Goal: Transaction & Acquisition: Purchase product/service

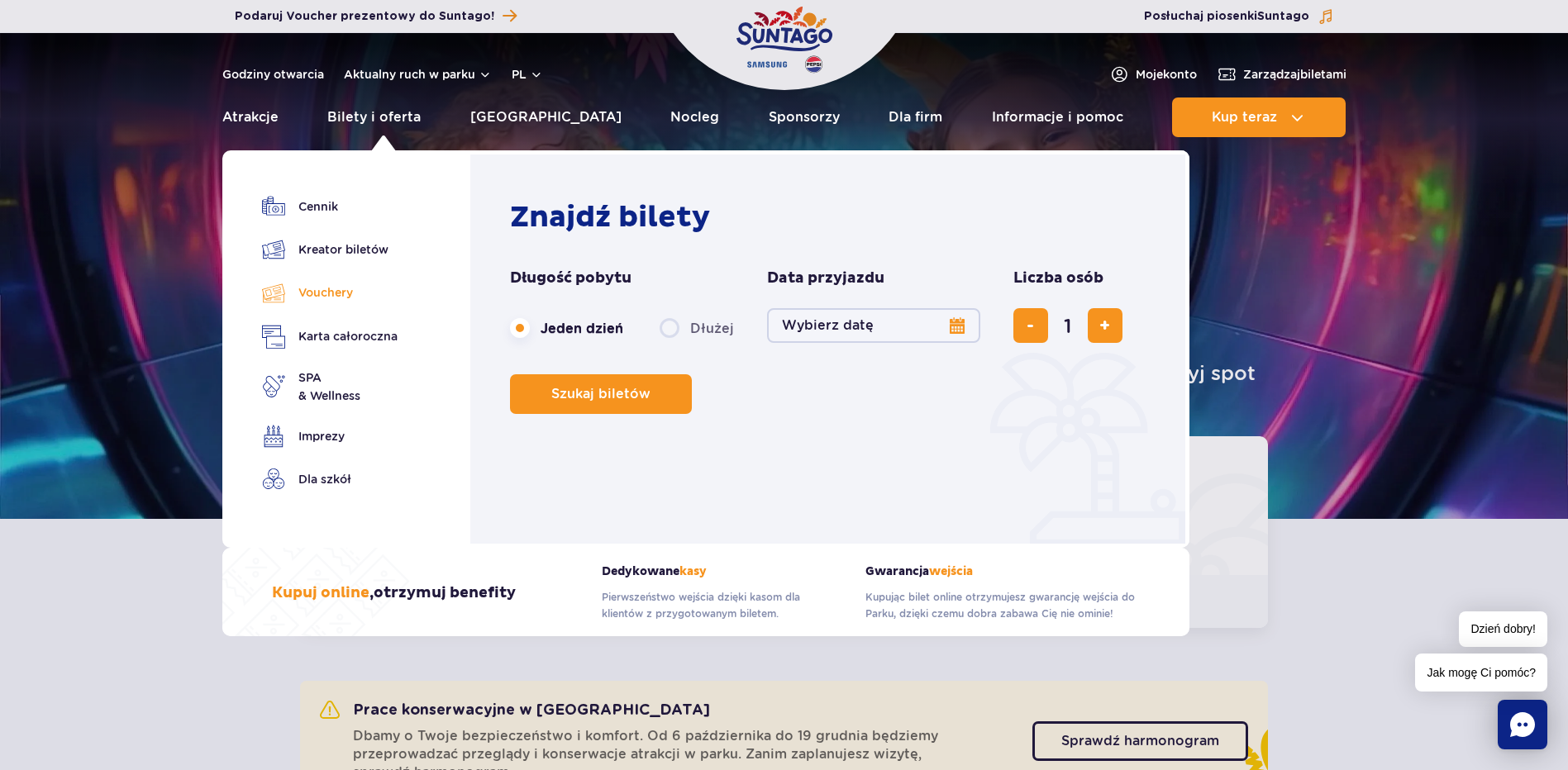
click at [330, 295] on link "Vouchery" at bounding box center [329, 293] width 136 height 24
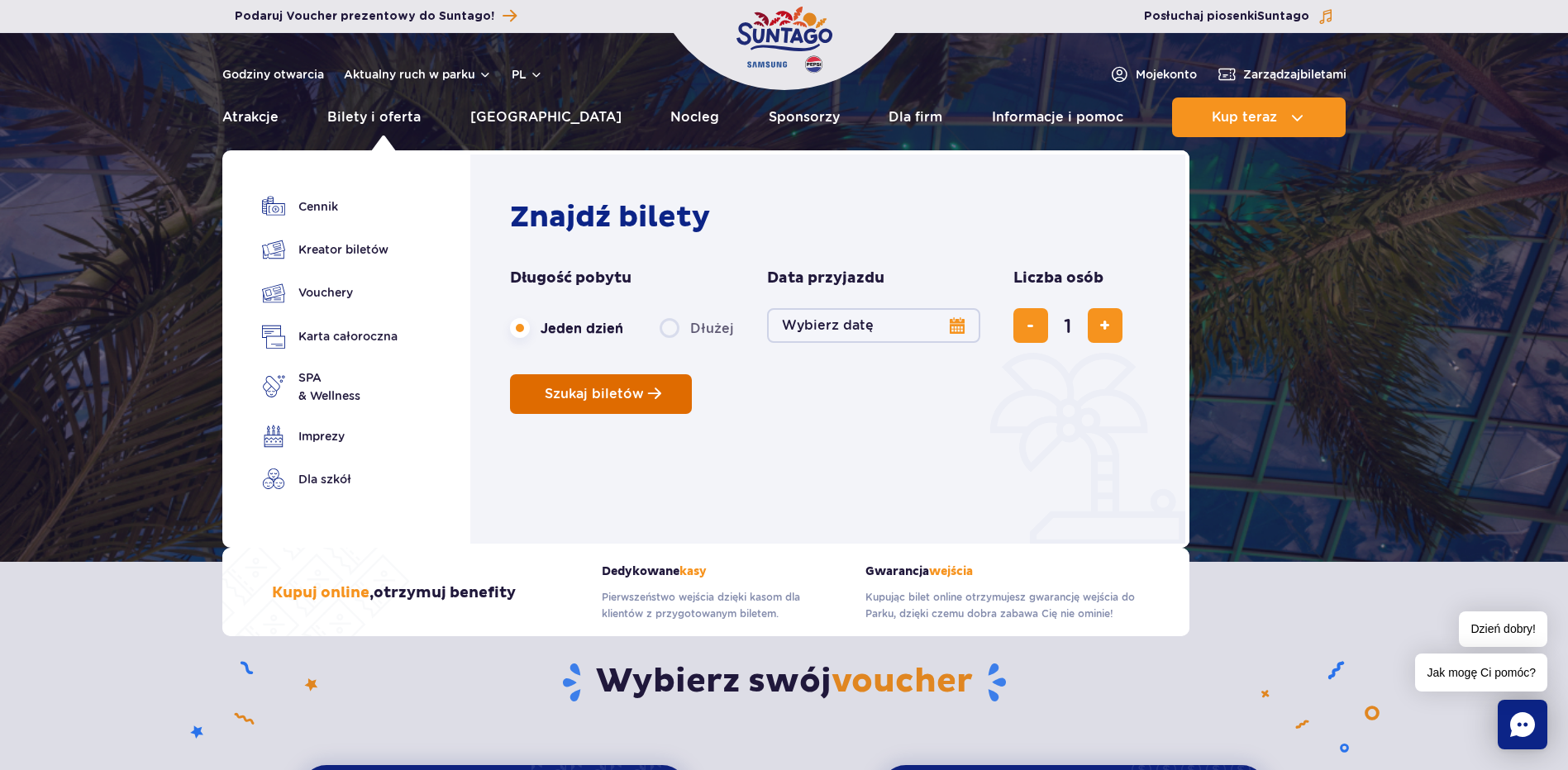
click at [654, 390] on span "Planowanie wizyty w Park of Poland" at bounding box center [654, 394] width 13 height 14
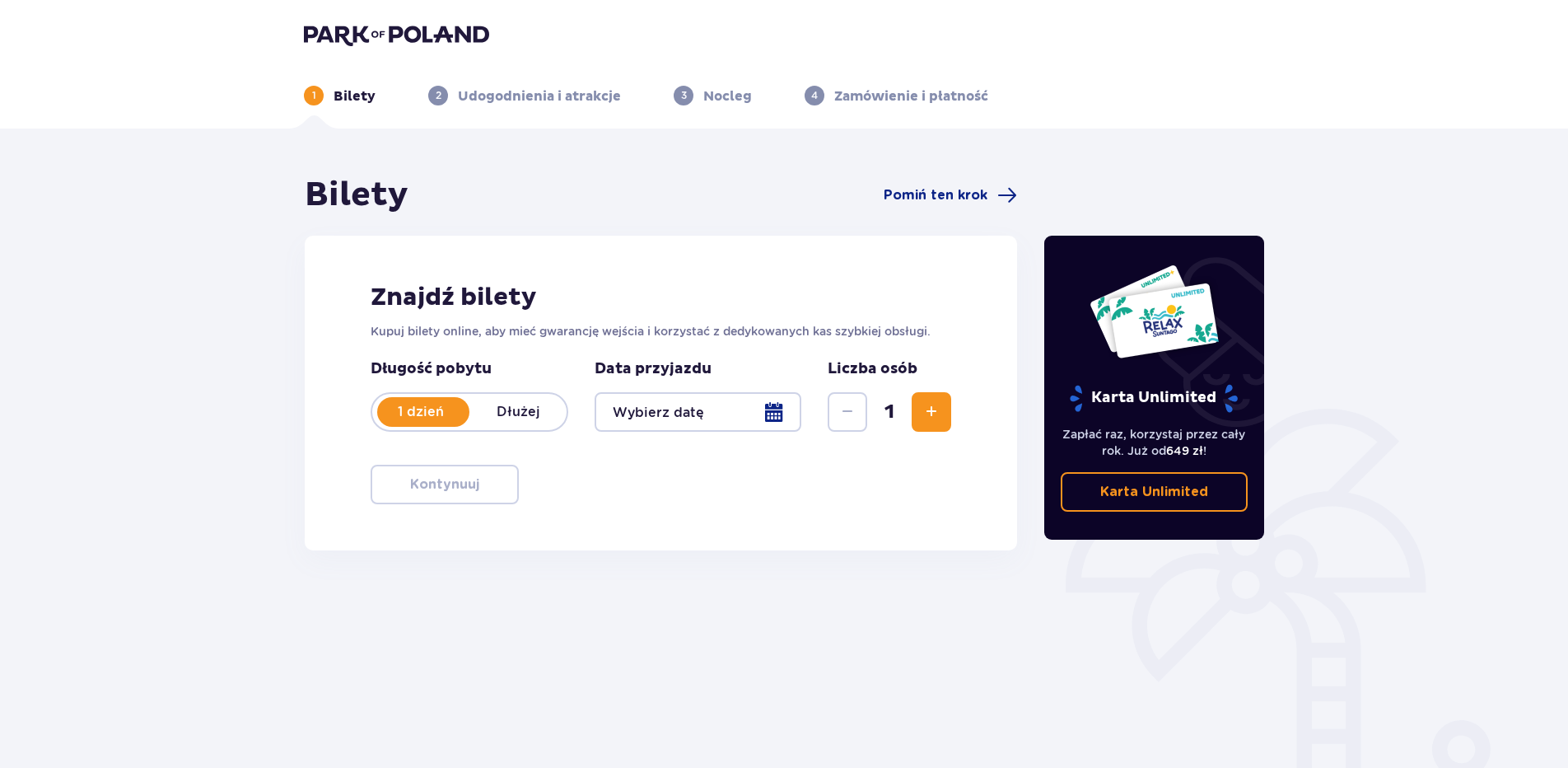
click at [781, 416] on div at bounding box center [698, 412] width 207 height 40
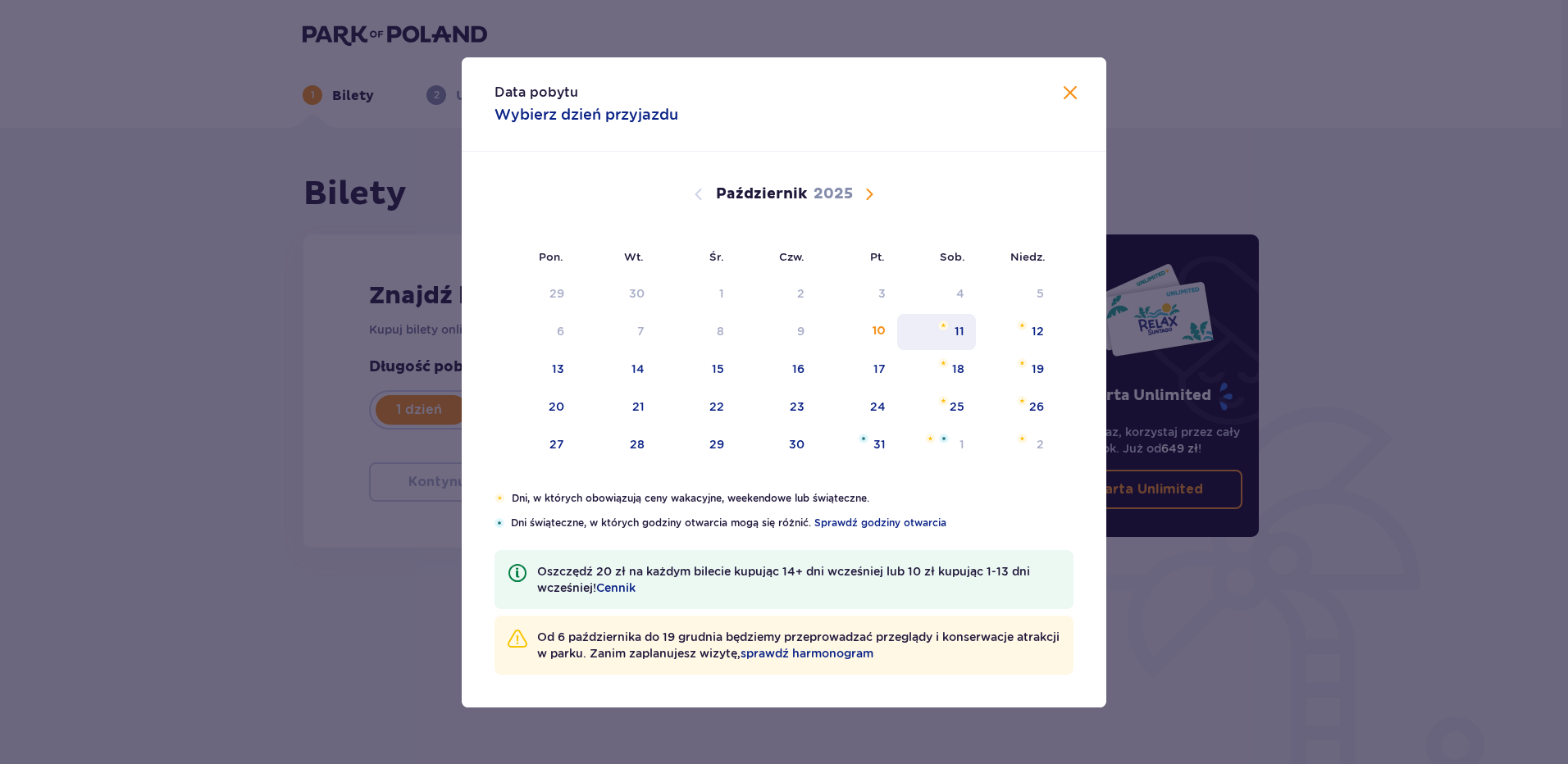
click at [961, 336] on div "11" at bounding box center [959, 331] width 9 height 16
type input "11.10.25"
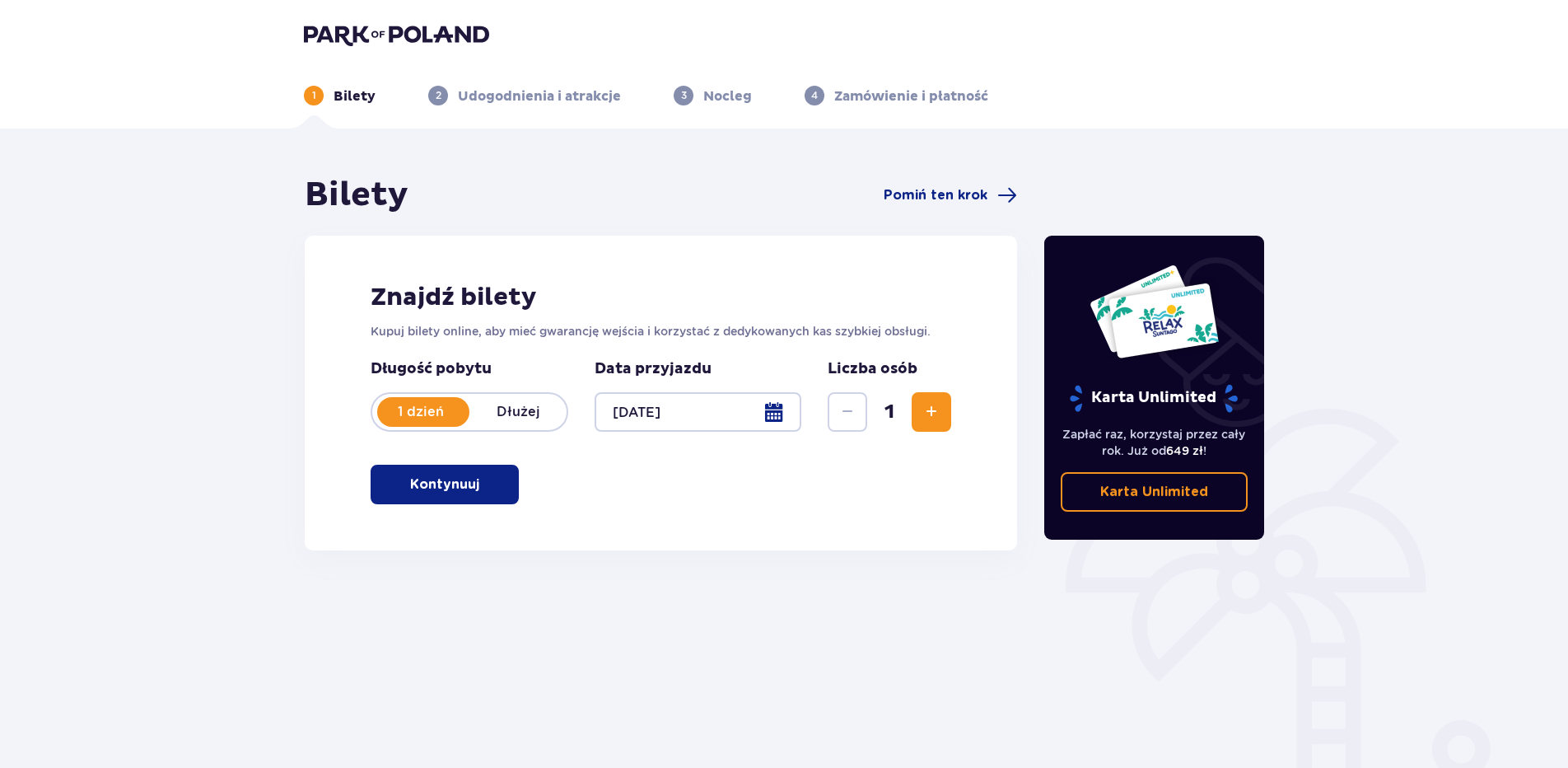
click at [932, 416] on span "Zwiększ" at bounding box center [931, 412] width 20 height 20
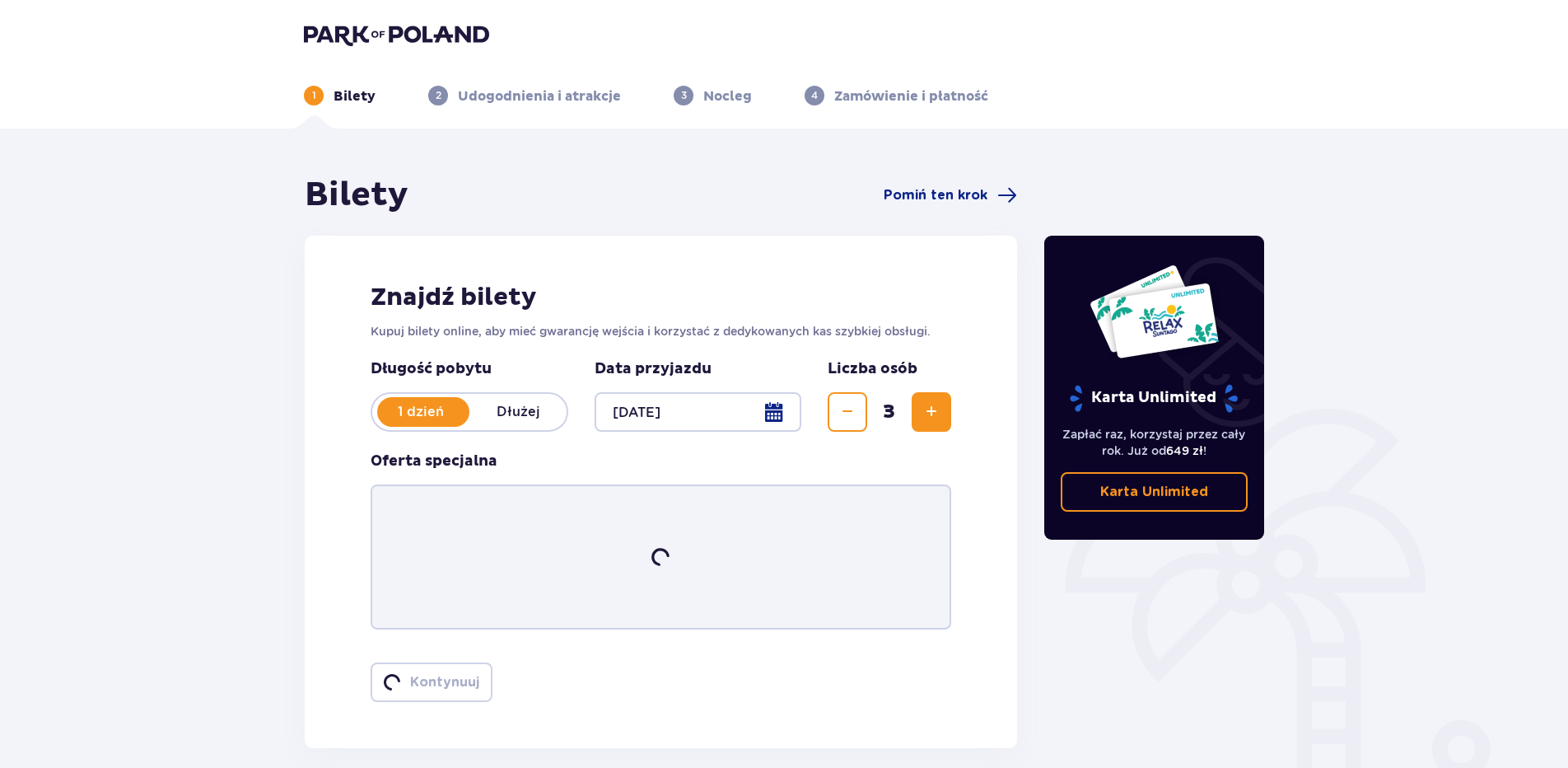
click at [932, 416] on span "Zwiększ" at bounding box center [931, 412] width 20 height 20
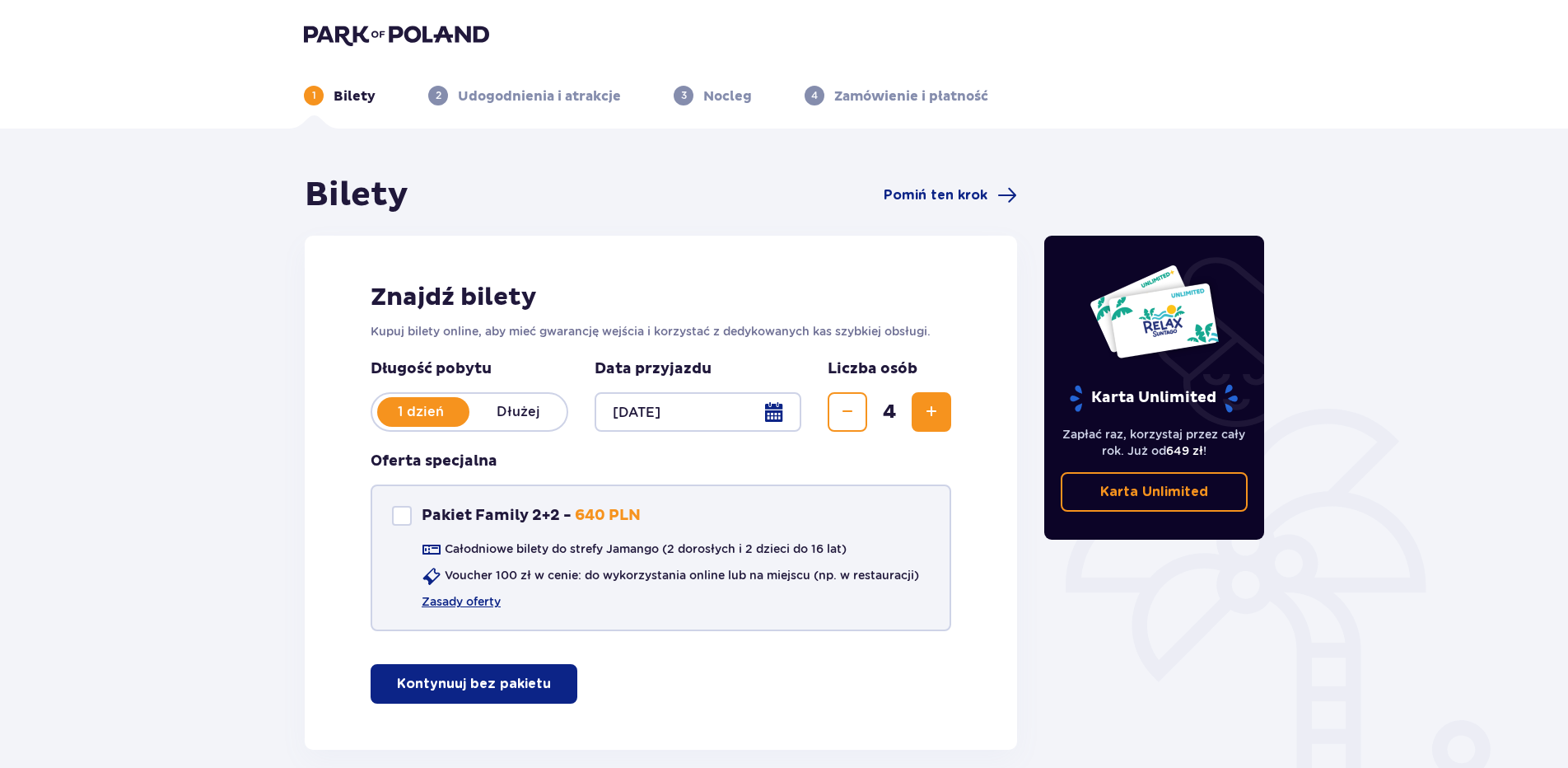
click at [398, 516] on div "Pakiet Family 2+2" at bounding box center [402, 516] width 20 height 20
checkbox input "true"
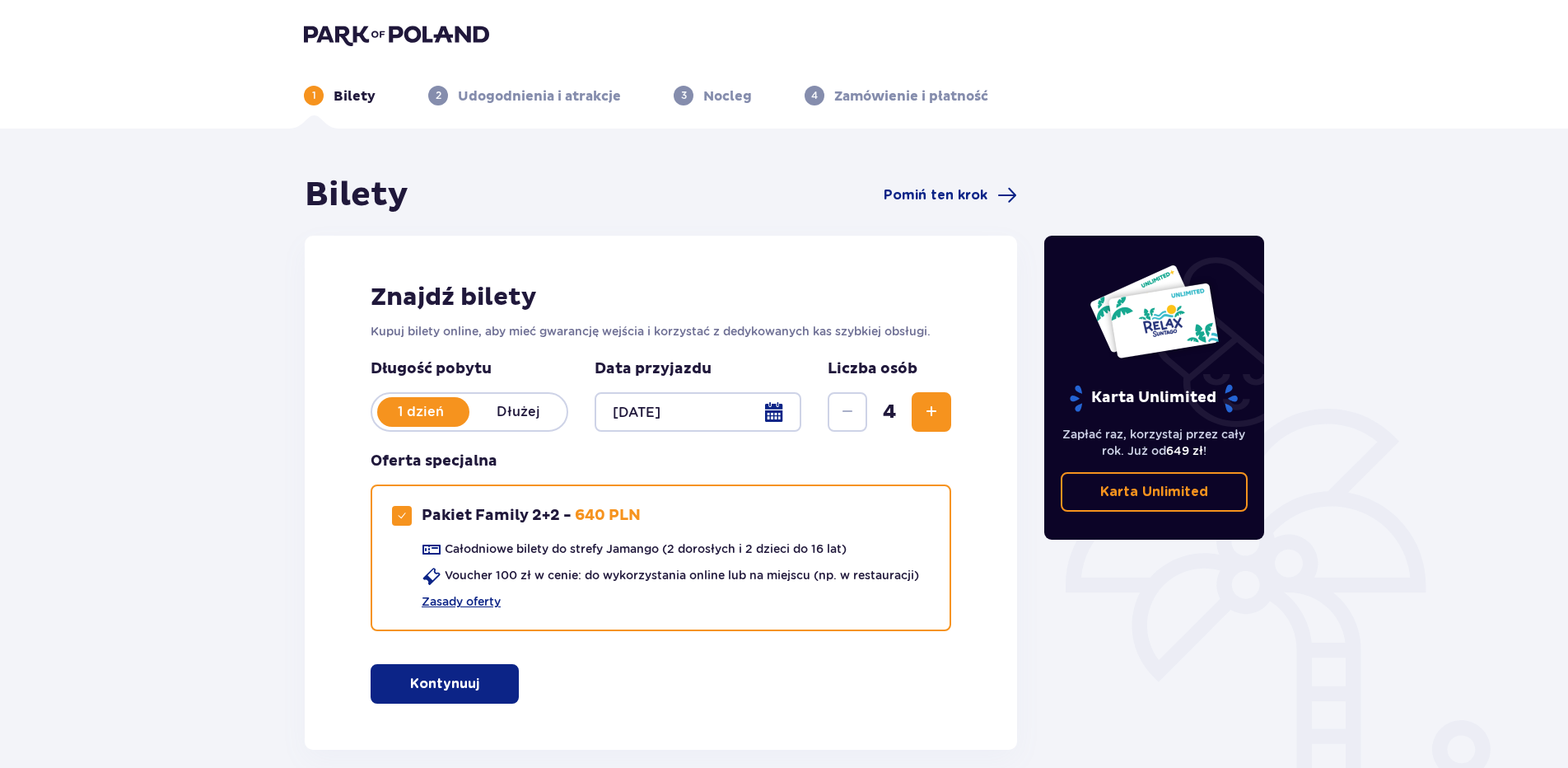
click at [457, 678] on p "Kontynuuj" at bounding box center [445, 684] width 69 height 18
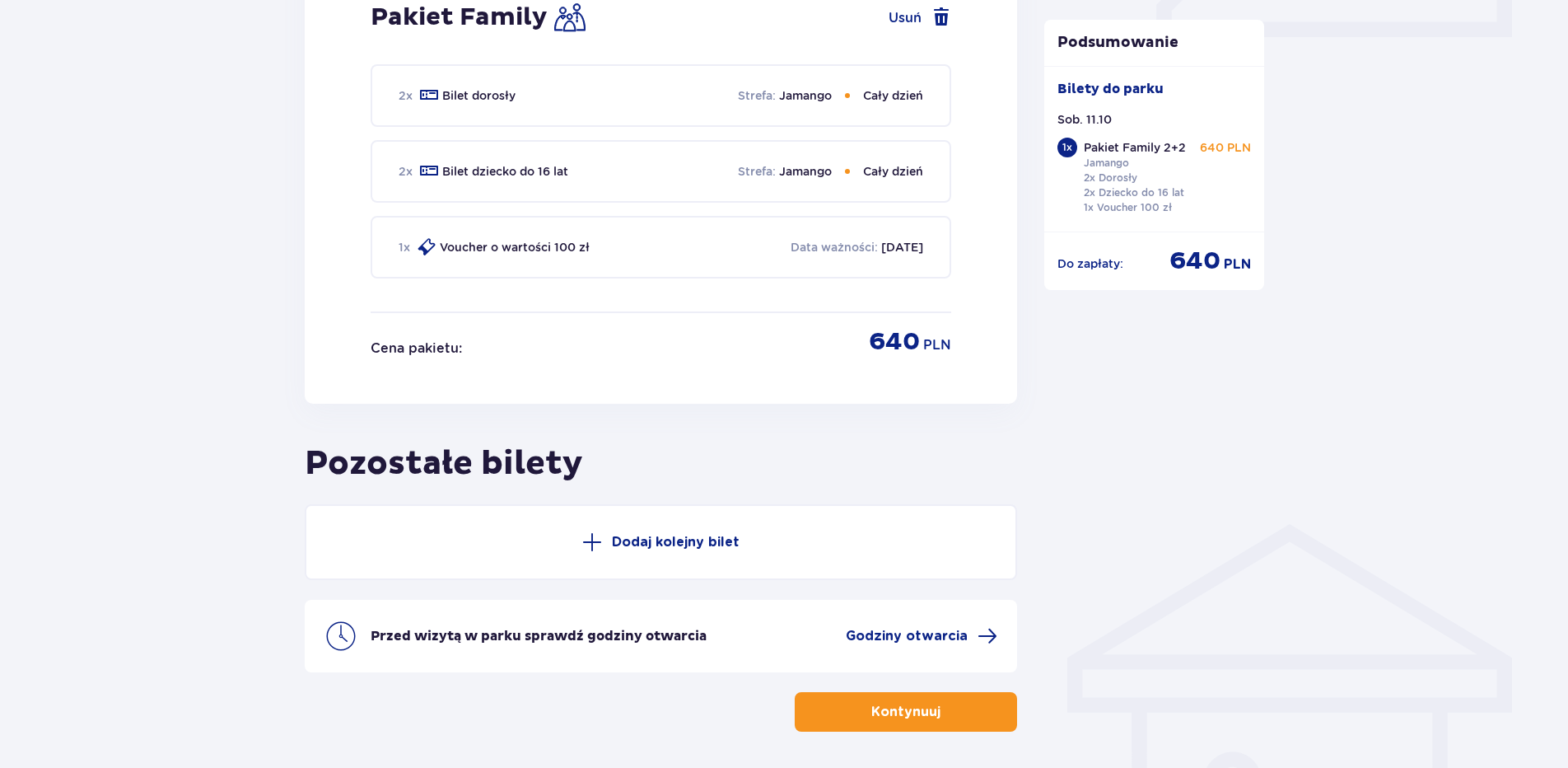
scroll to position [876, 0]
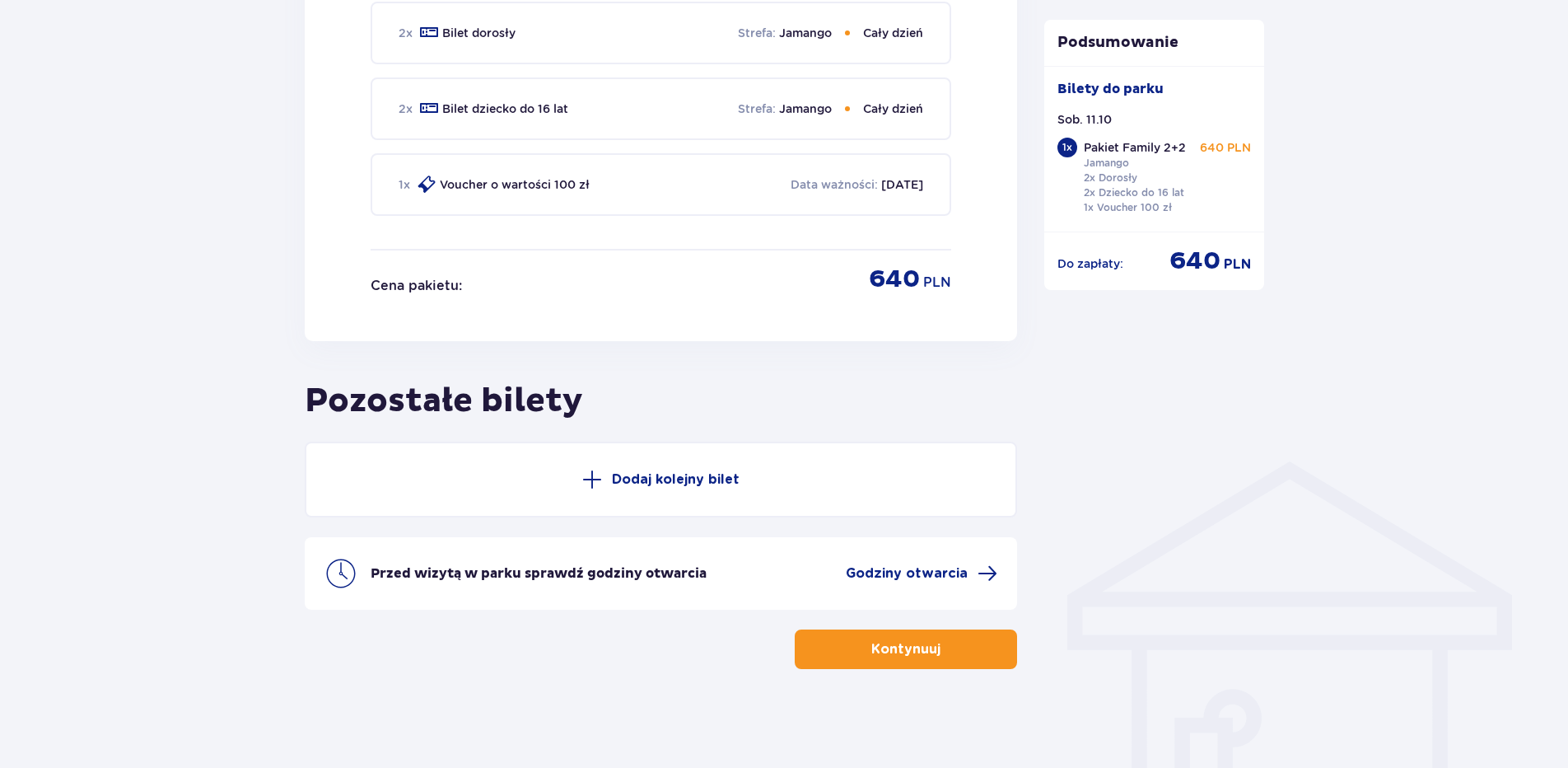
click at [910, 651] on p "Kontynuuj" at bounding box center [906, 649] width 69 height 18
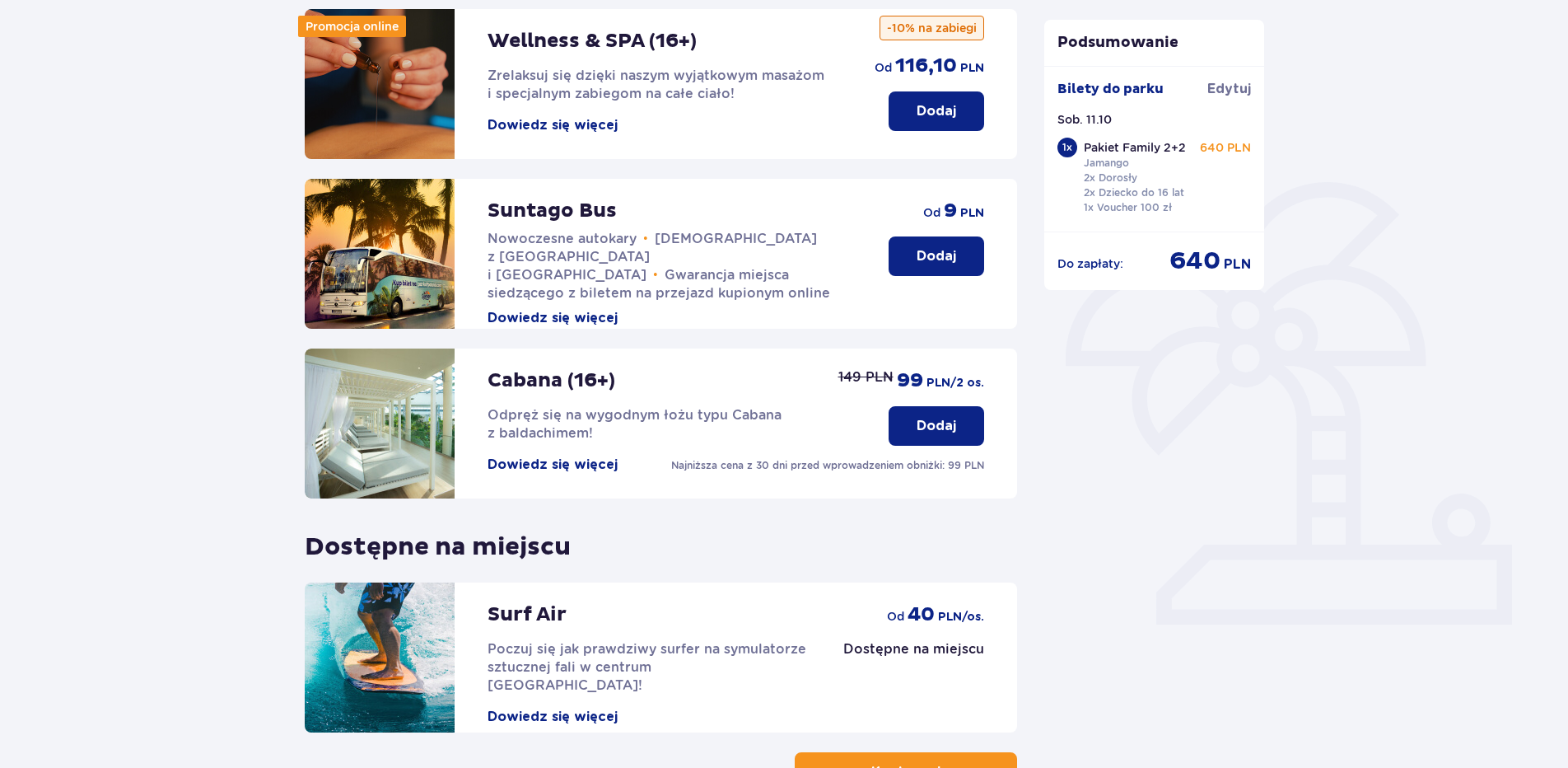
scroll to position [325, 0]
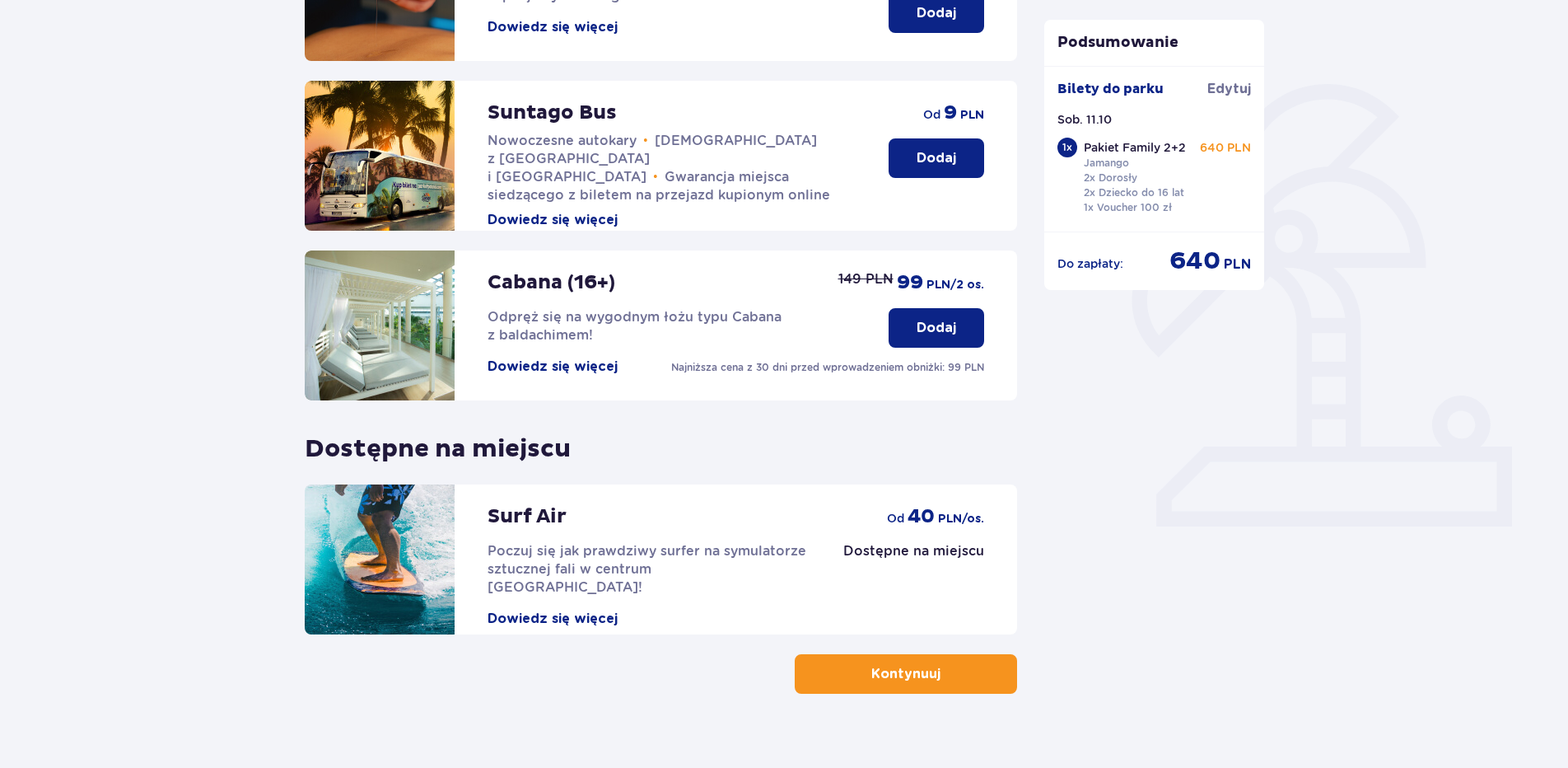
click at [861, 684] on button "Kontynuuj" at bounding box center [906, 674] width 222 height 40
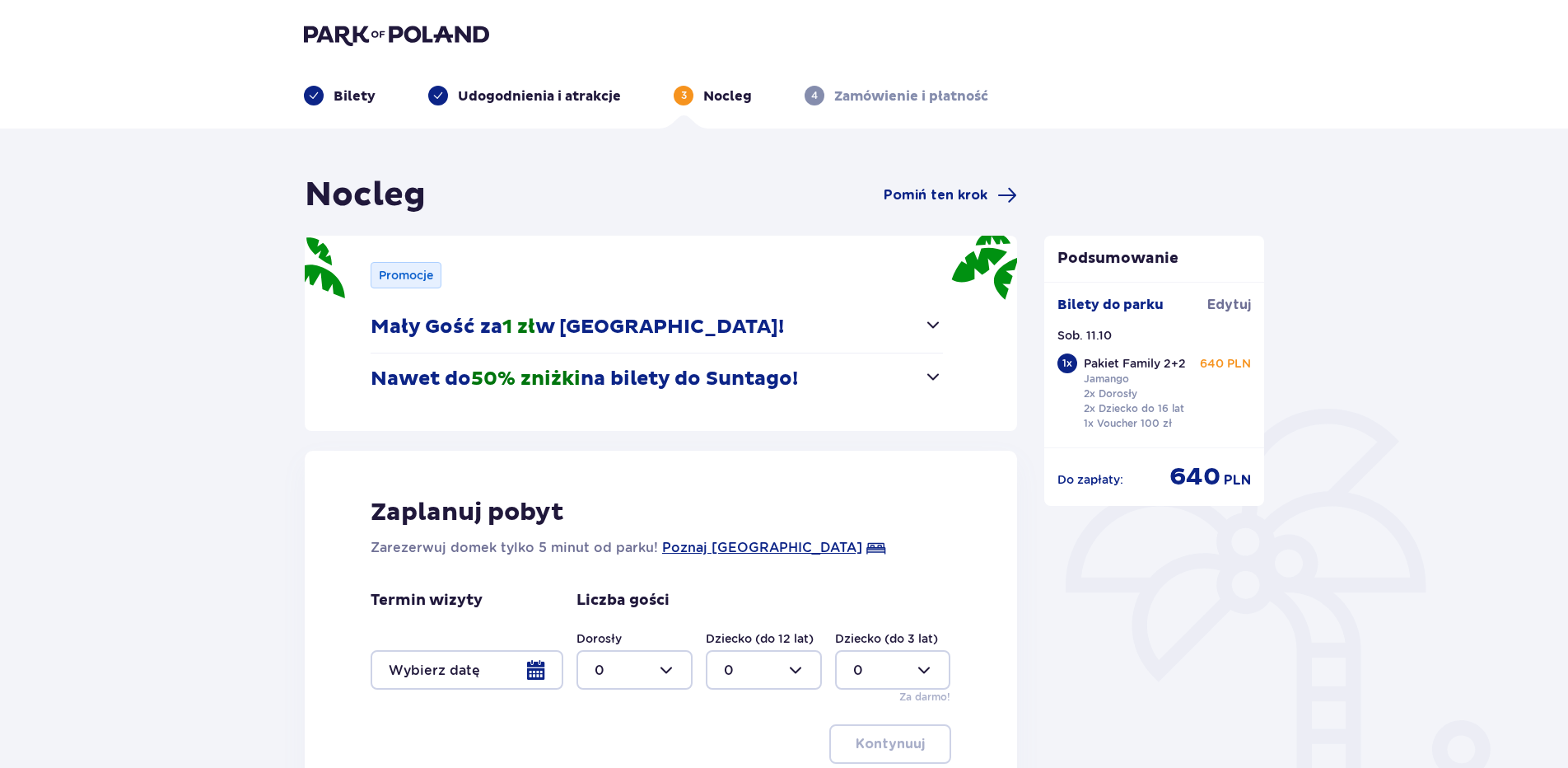
scroll to position [201, 0]
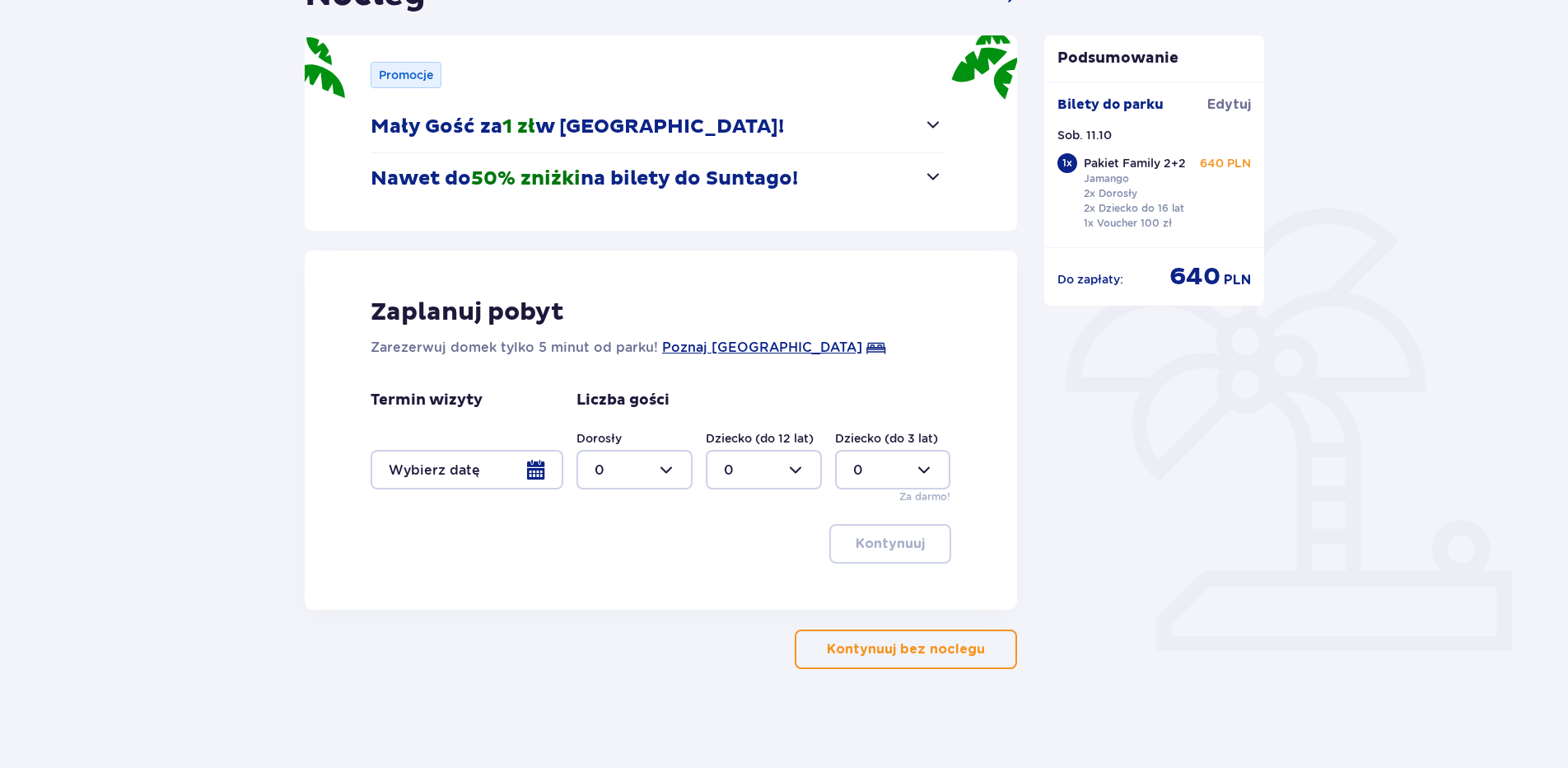
click at [861, 646] on p "Kontynuuj bez noclegu" at bounding box center [906, 649] width 158 height 18
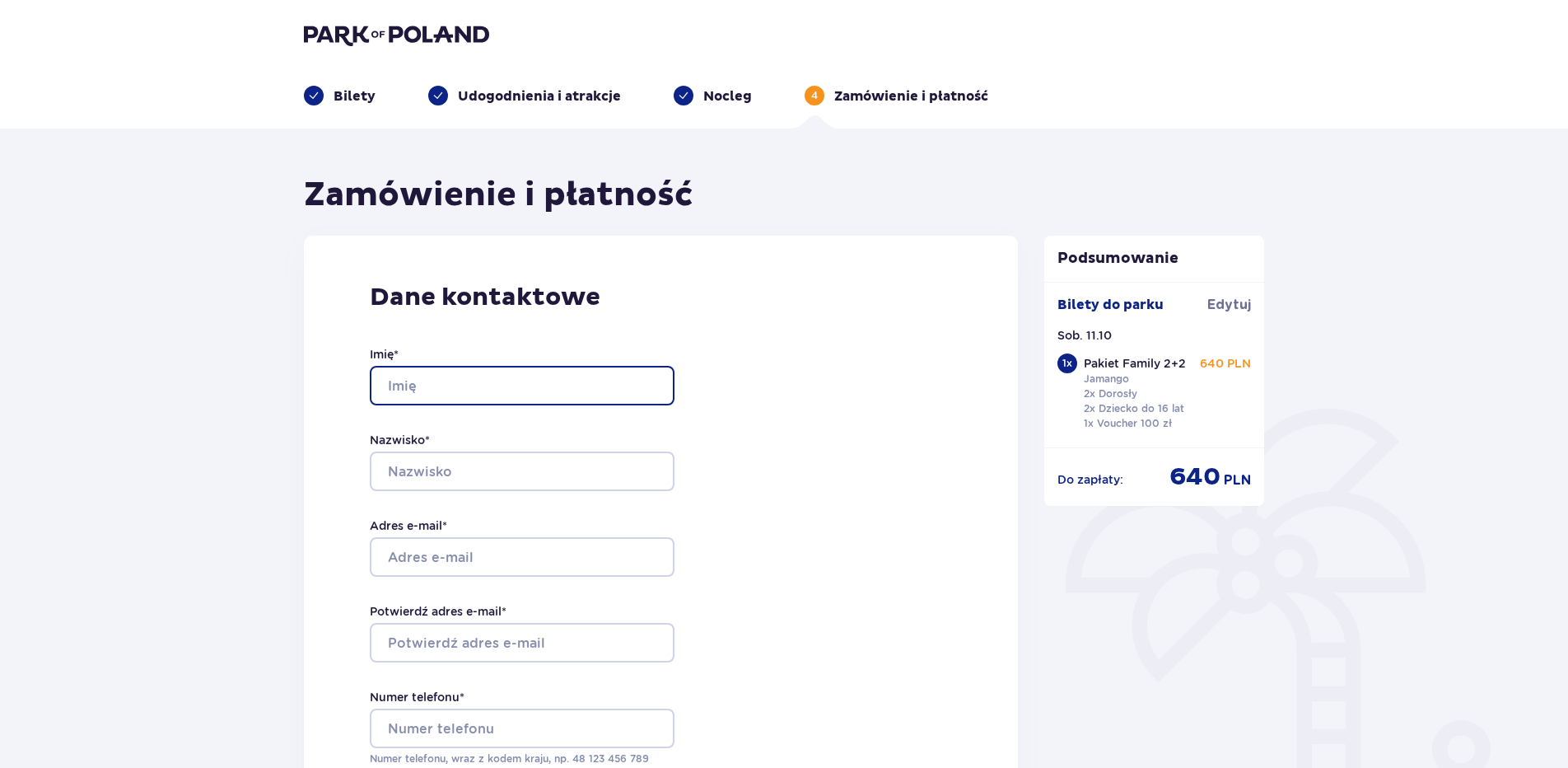
click at [519, 386] on input "Imię *" at bounding box center [522, 386] width 305 height 40
type input "Katarzyna"
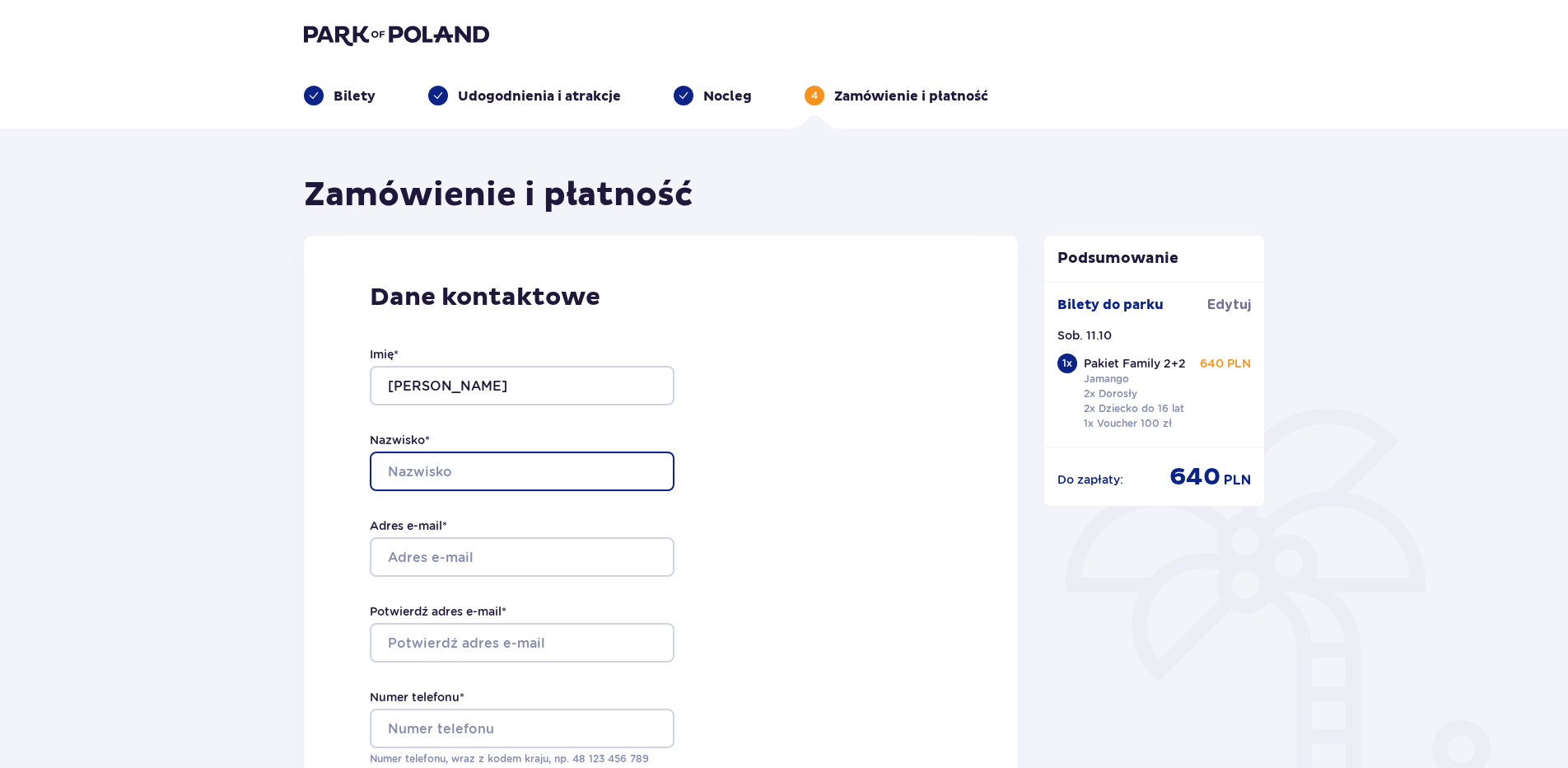
type input "Szafran"
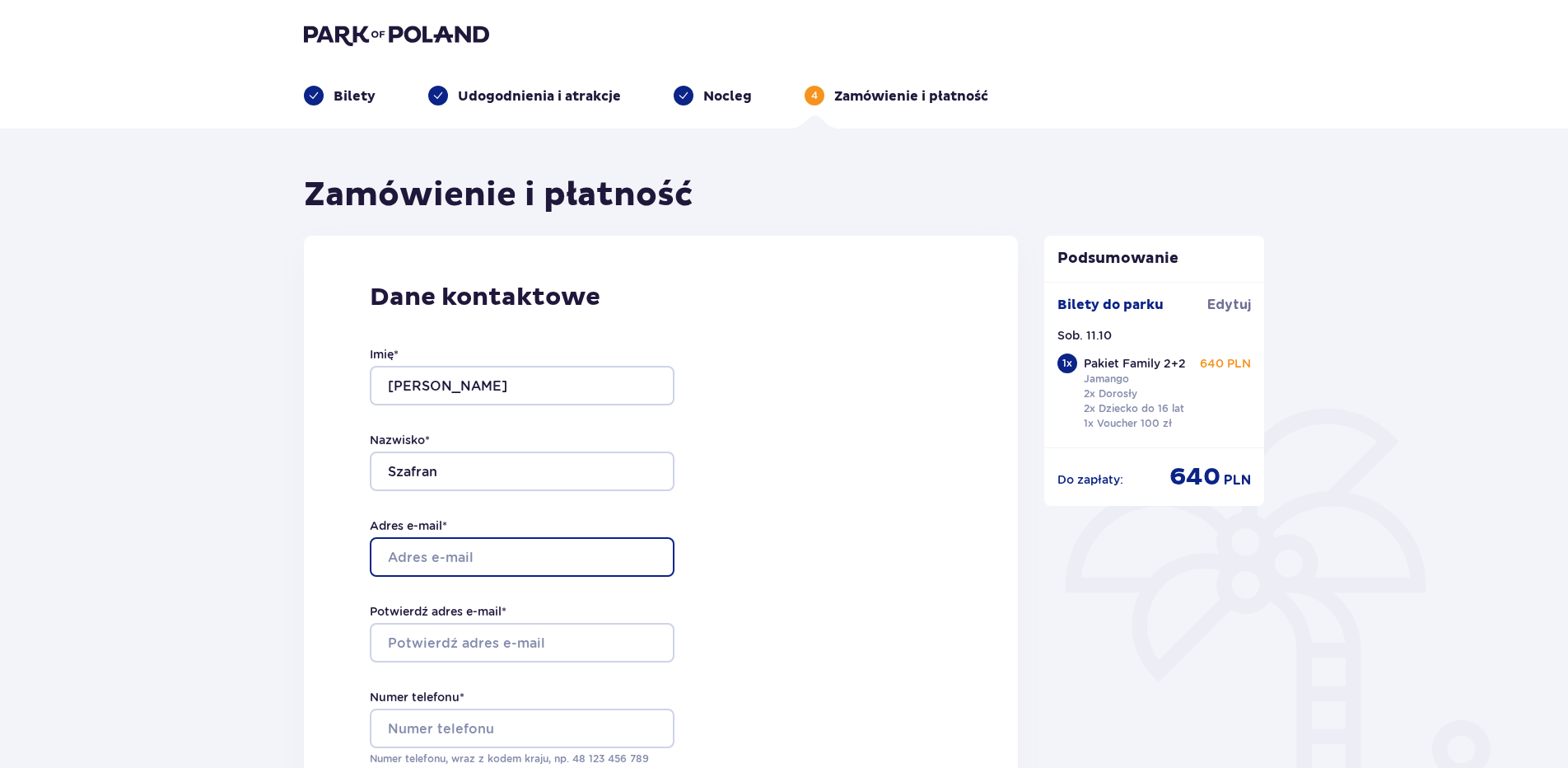
type input "k.zawislak7@gmail.com"
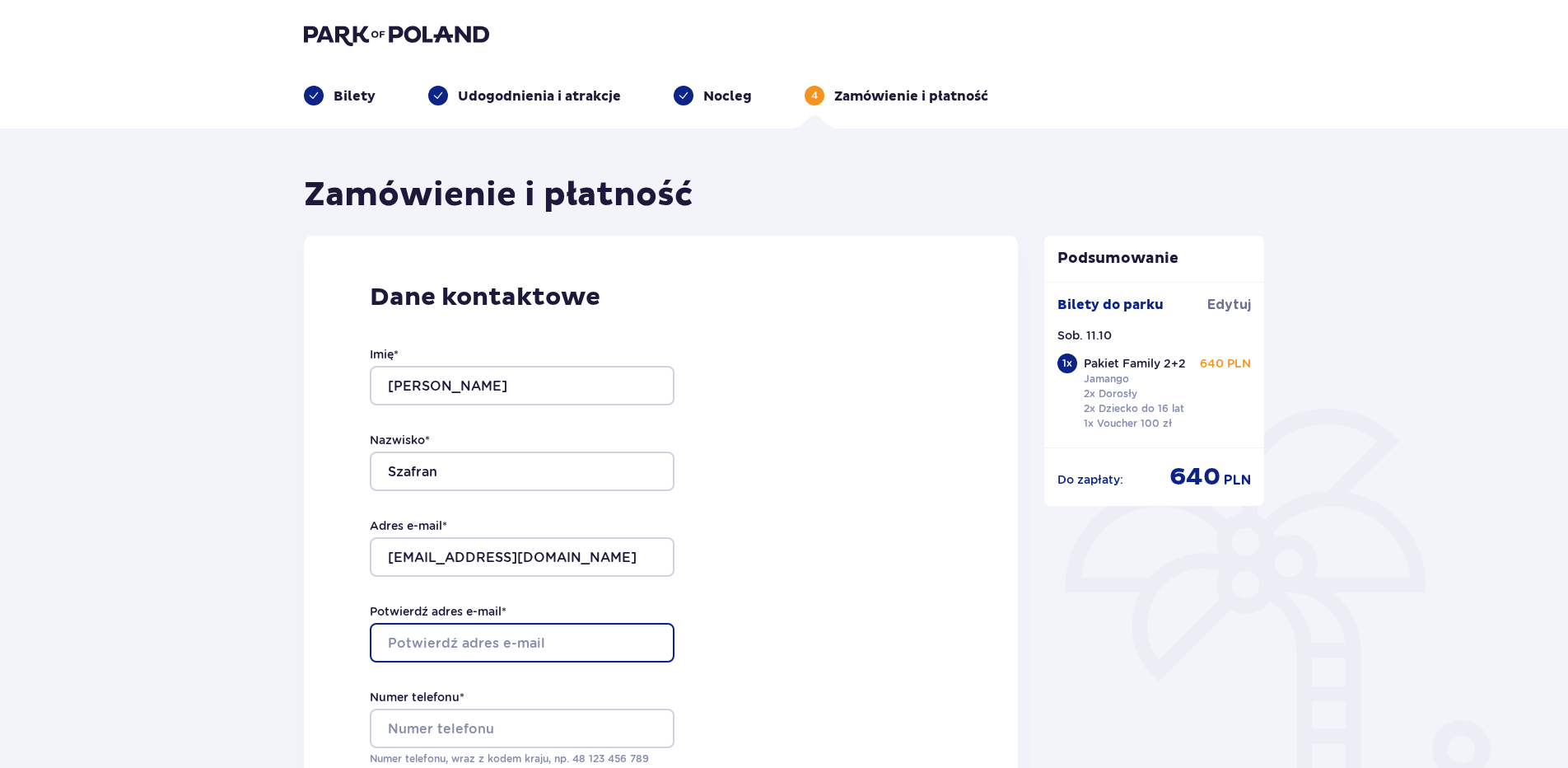
type input "k.zawislak7@gmail.com"
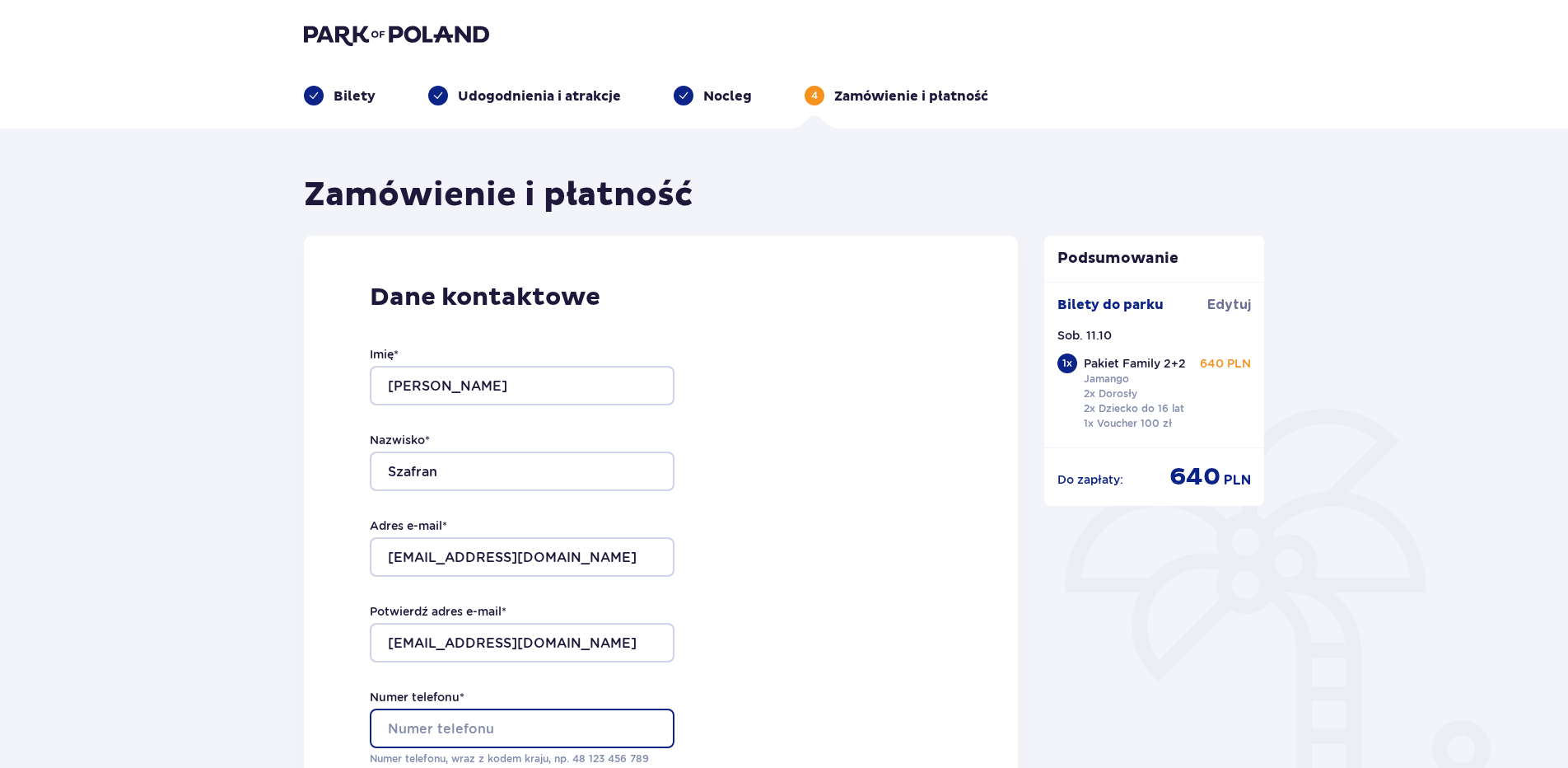
type input "0501241677"
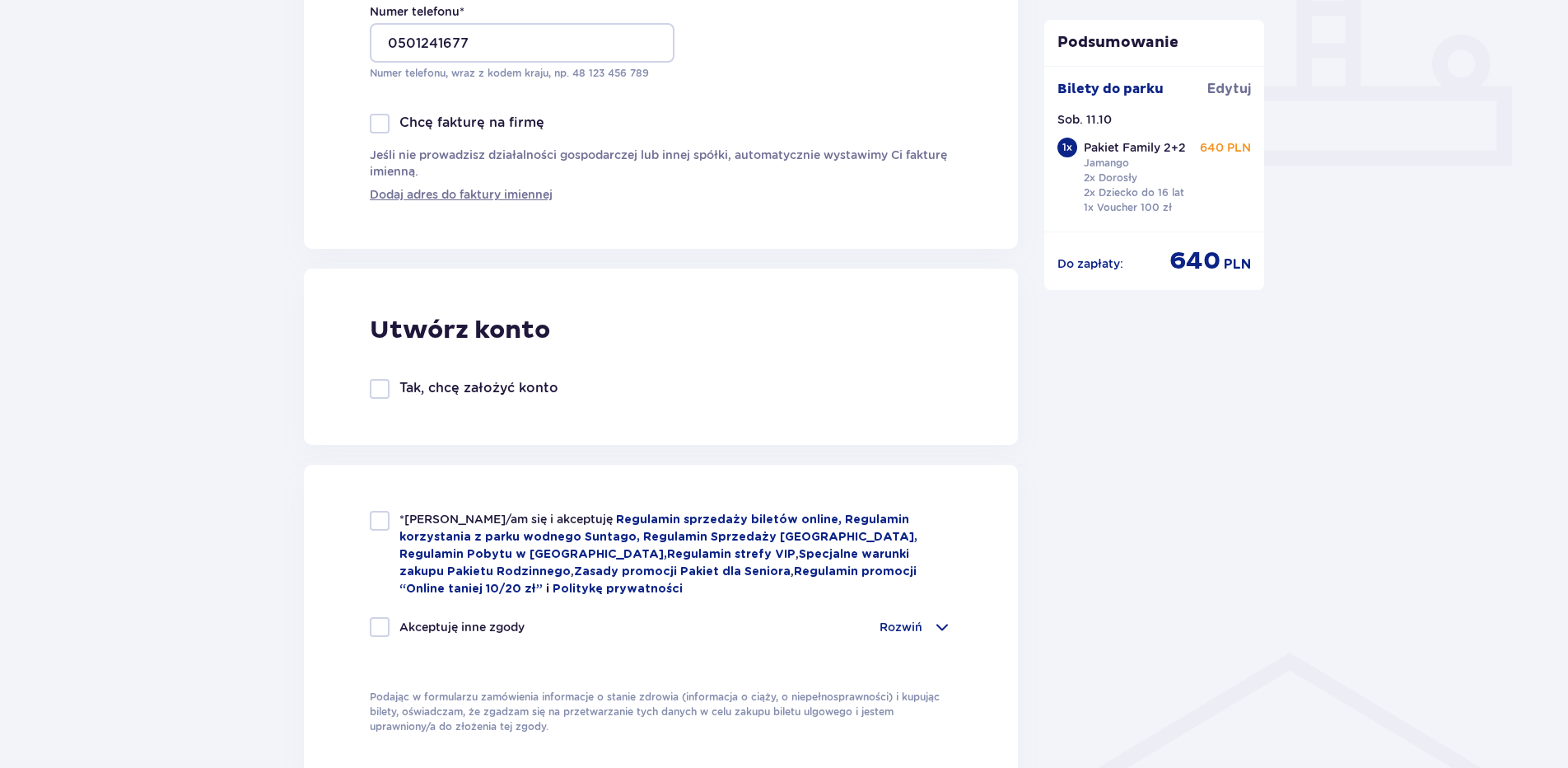
scroll to position [907, 0]
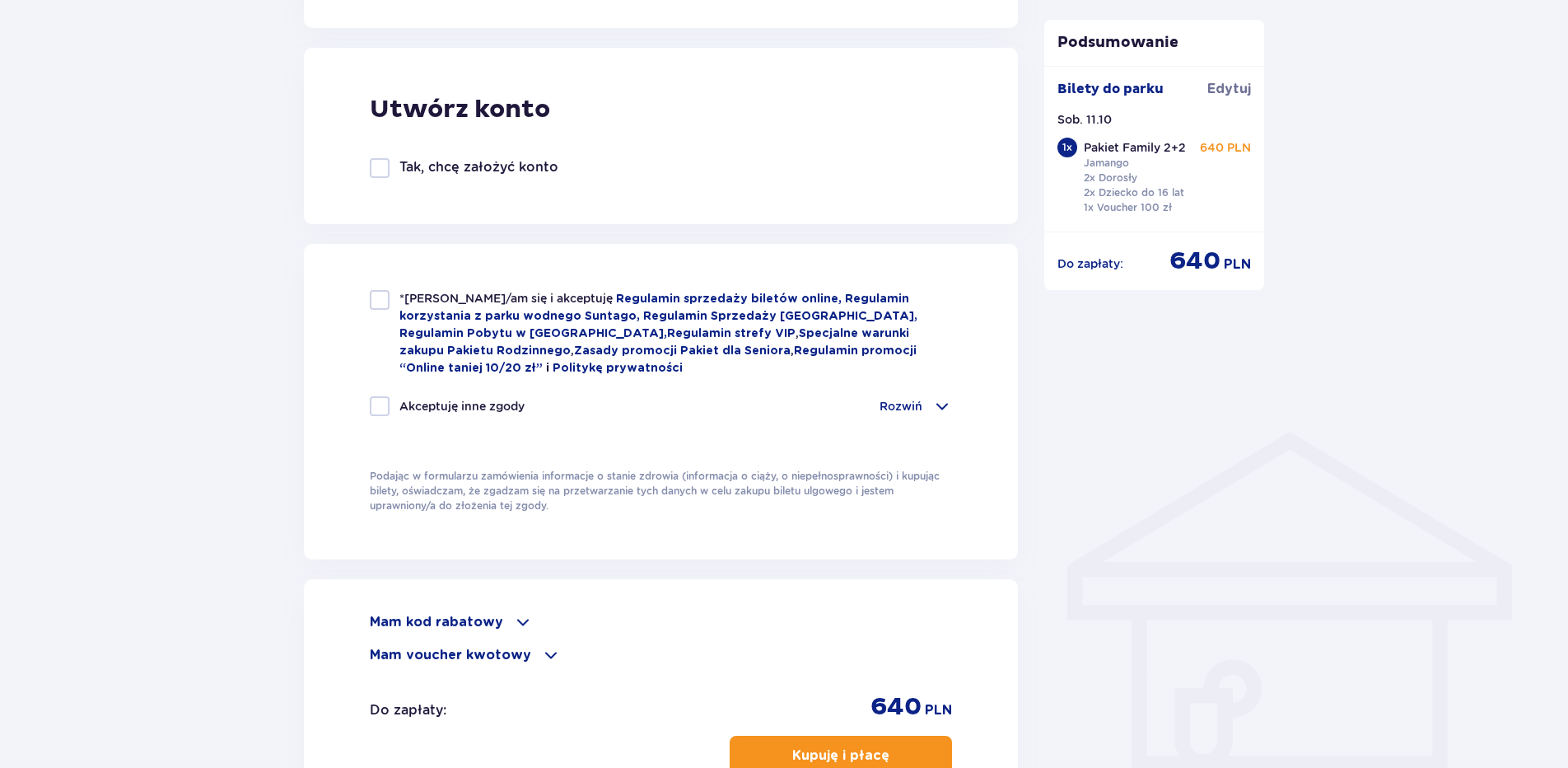
click at [388, 295] on div at bounding box center [380, 300] width 20 height 20
checkbox input "true"
click at [478, 622] on p "Mam kod rabatowy" at bounding box center [436, 622] width 133 height 18
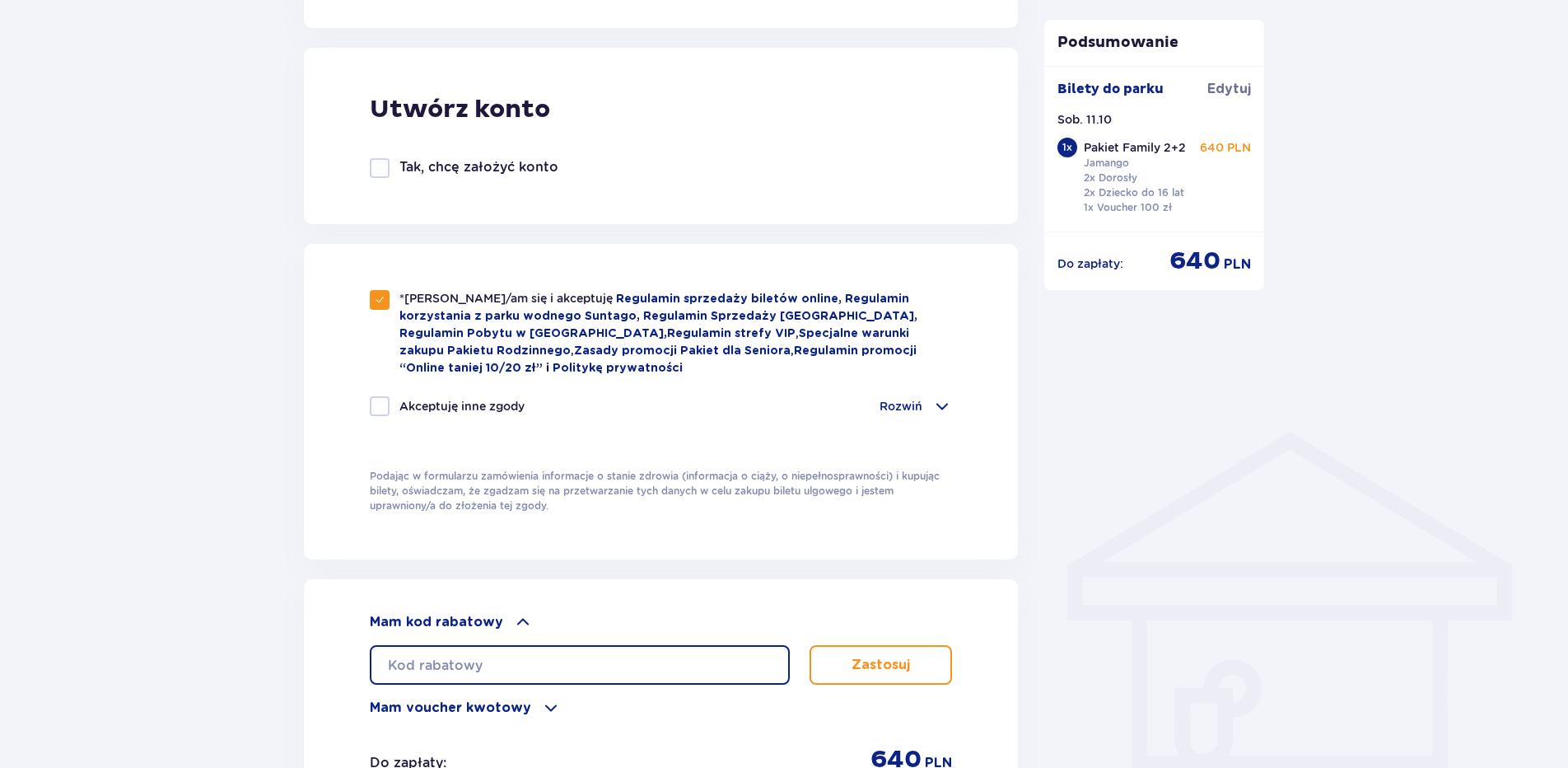
click at [572, 651] on input "text" at bounding box center [580, 665] width 420 height 40
paste input "gilahch"
type input "gilahch"
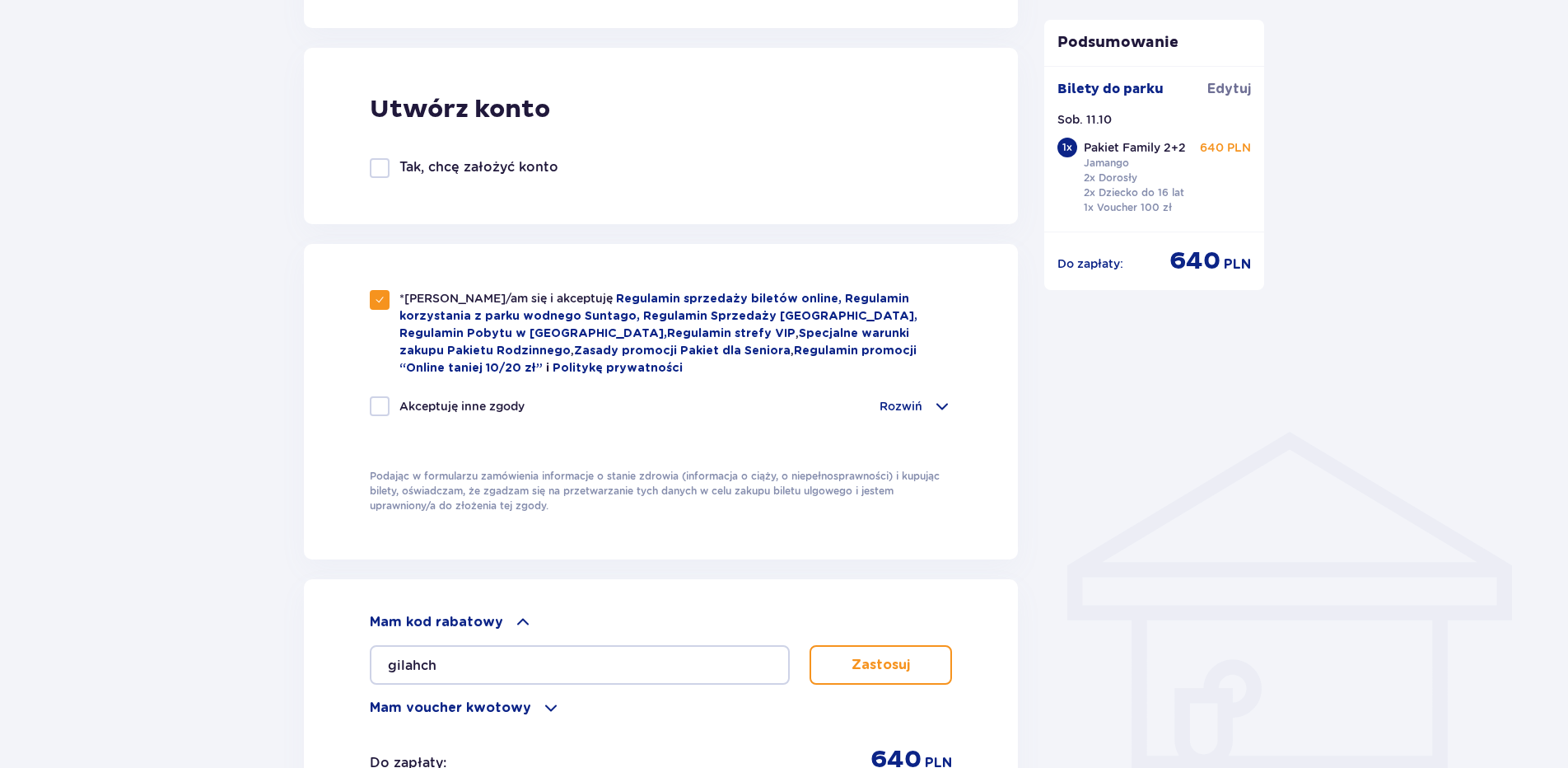
click at [843, 659] on button "Zastosuj" at bounding box center [881, 665] width 143 height 40
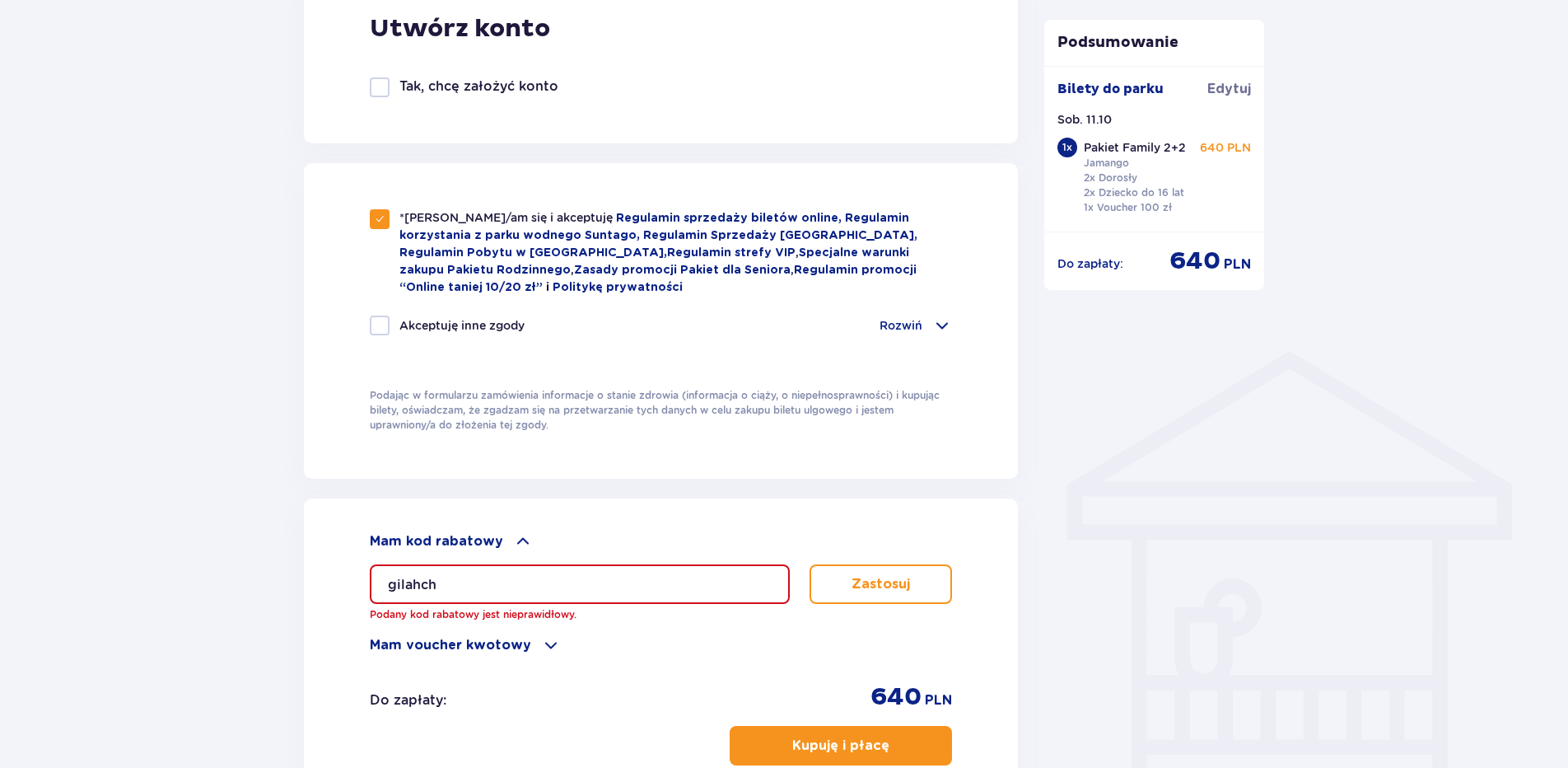
scroll to position [1223, 0]
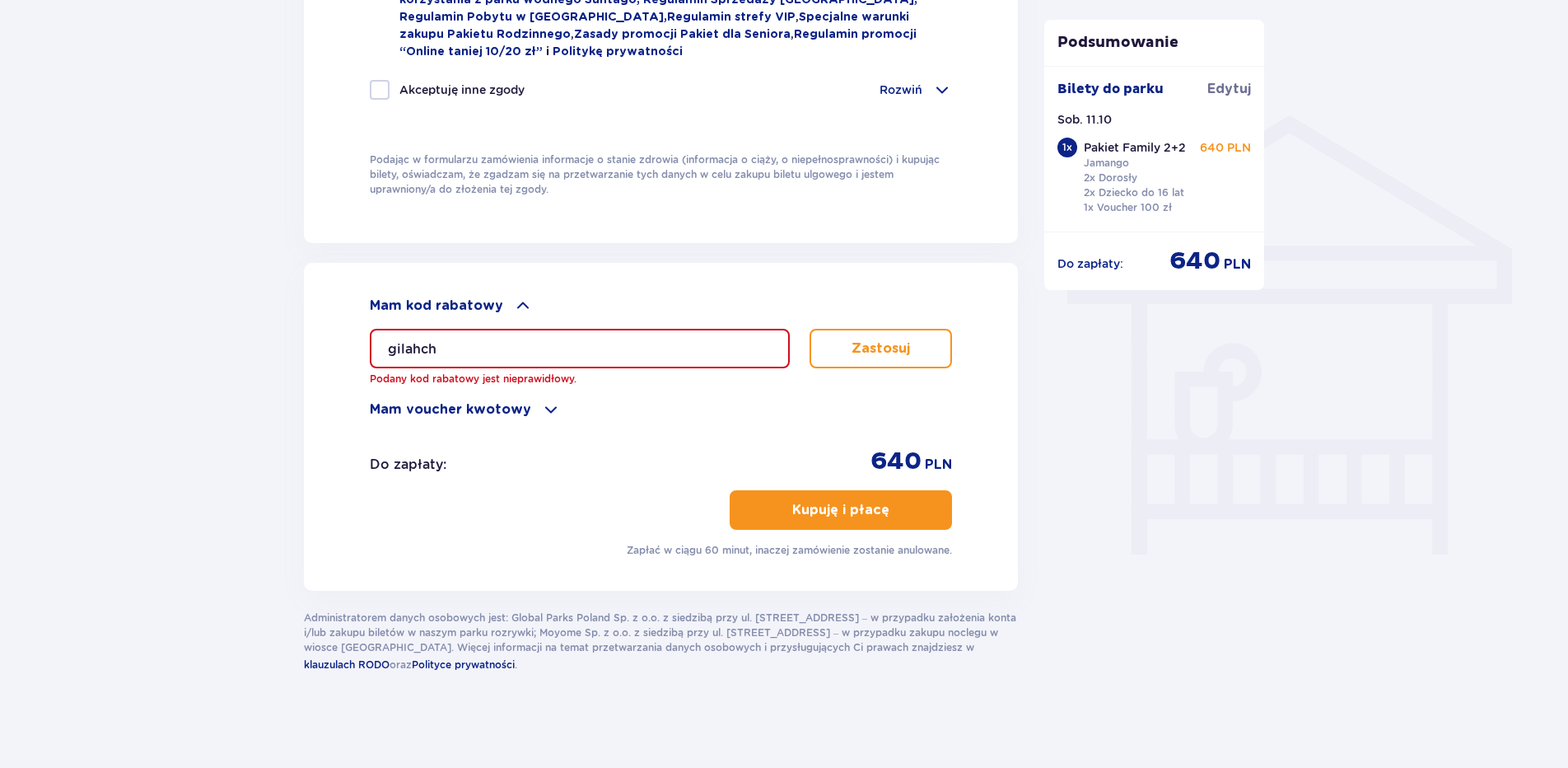
click at [520, 343] on input "gilahch" at bounding box center [580, 349] width 420 height 40
drag, startPoint x: 479, startPoint y: 343, endPoint x: 308, endPoint y: 338, distance: 171.1
click at [308, 338] on div "Mam kod rabatowy gilahch Podany kod rabatowy jest nieprawidłowy. Zastosuj Mam v…" at bounding box center [661, 426] width 714 height 328
click at [904, 335] on button "Zastosuj" at bounding box center [881, 349] width 143 height 40
click at [504, 402] on p "Mam voucher kwotowy" at bounding box center [451, 409] width 162 height 18
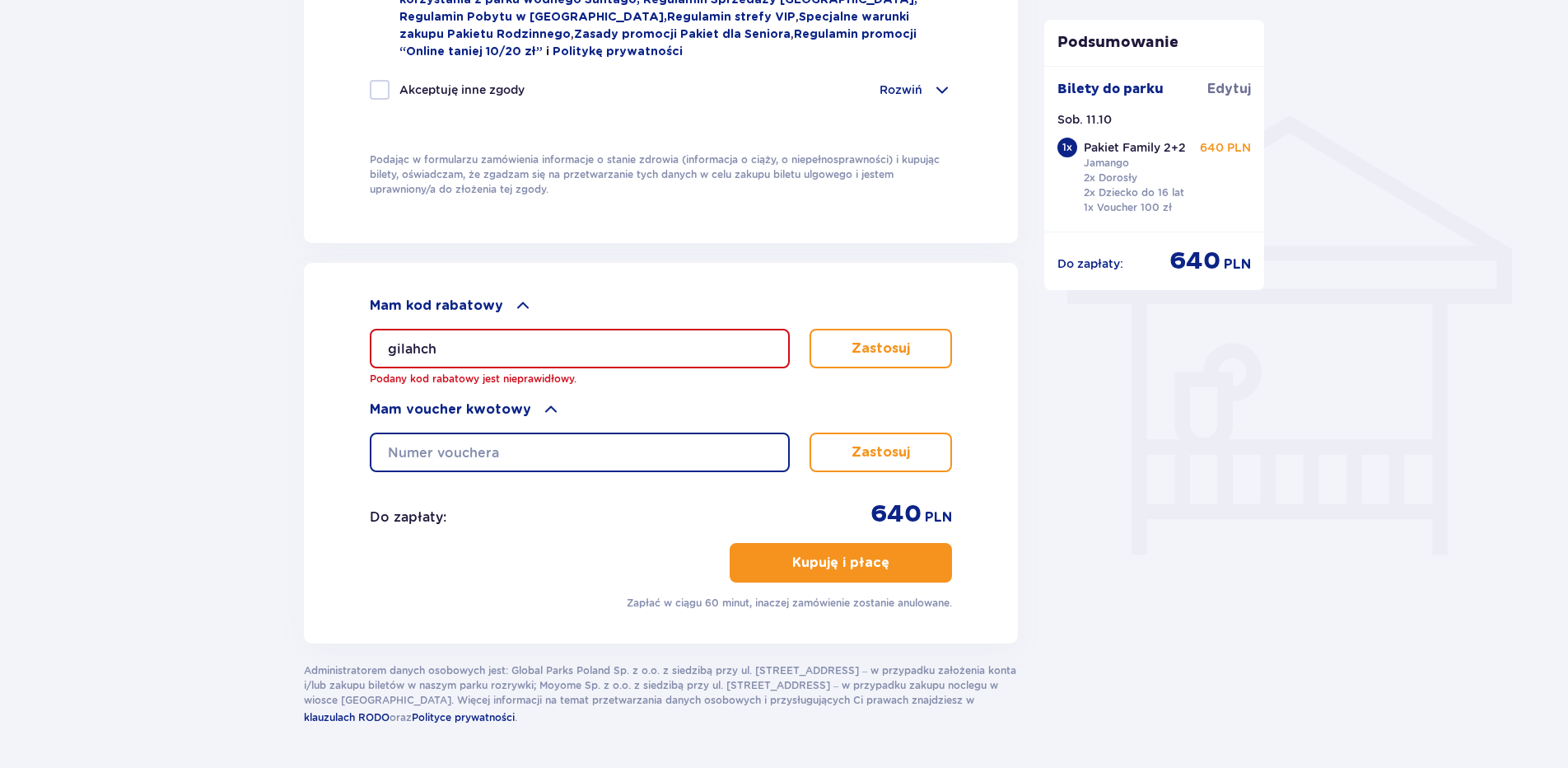
click at [484, 448] on input "text" at bounding box center [580, 452] width 420 height 40
paste input "gilahch"
type input "gilahch"
click at [855, 443] on p "Zastosuj" at bounding box center [881, 452] width 59 height 18
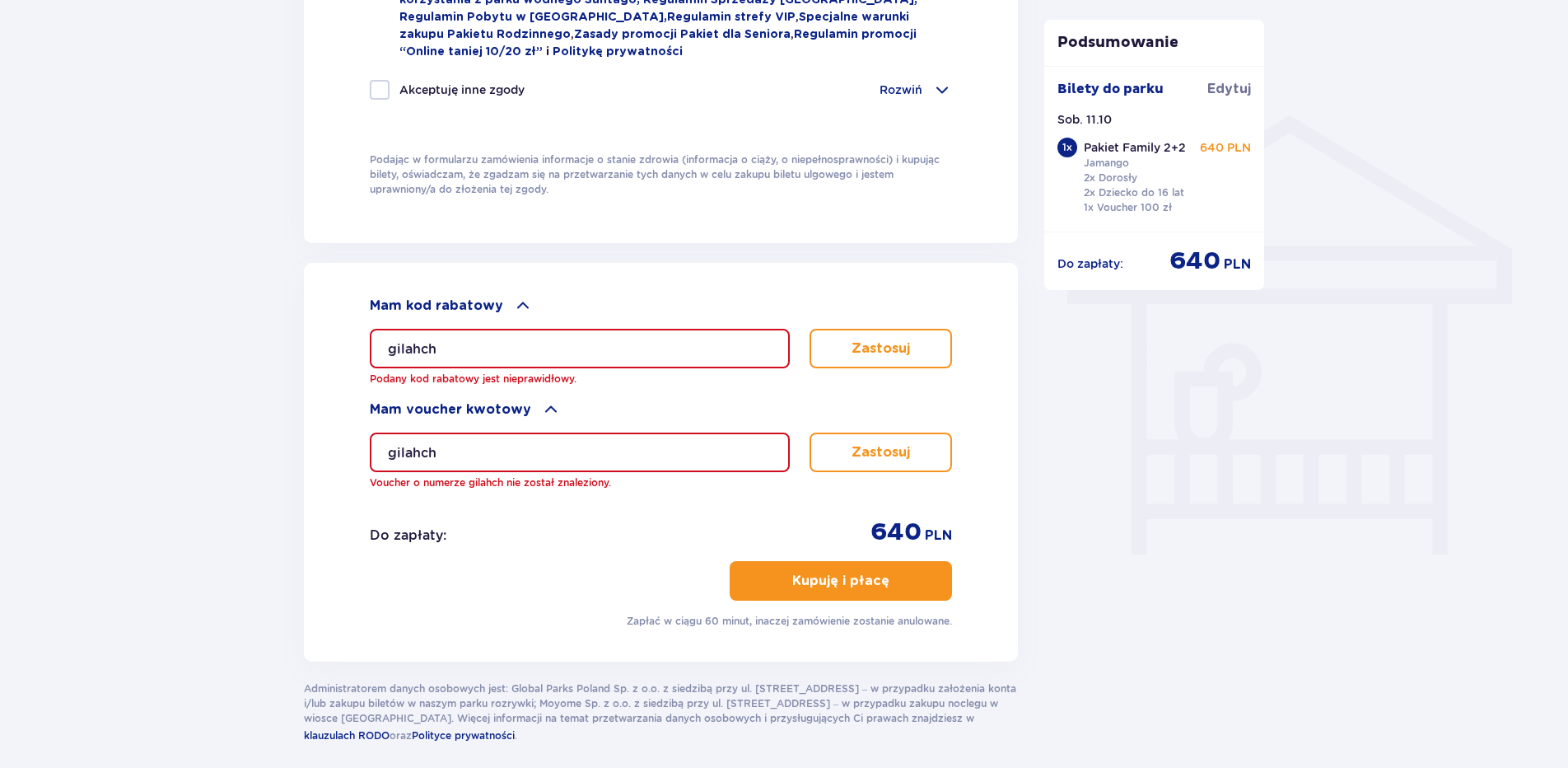
click at [475, 331] on input "gilahch" at bounding box center [580, 349] width 420 height 40
click at [923, 356] on button "Zastosuj" at bounding box center [881, 349] width 143 height 40
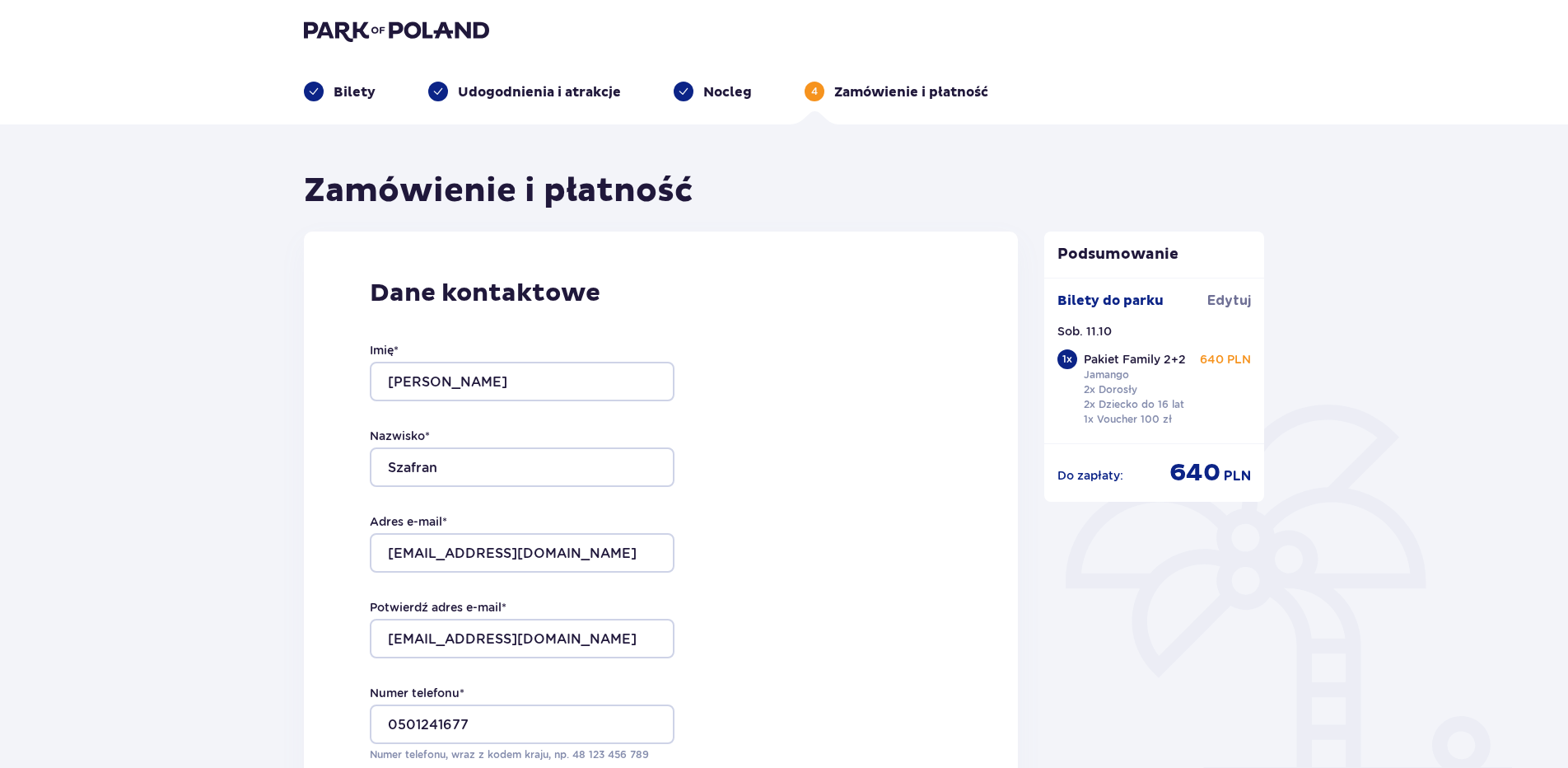
scroll to position [0, 0]
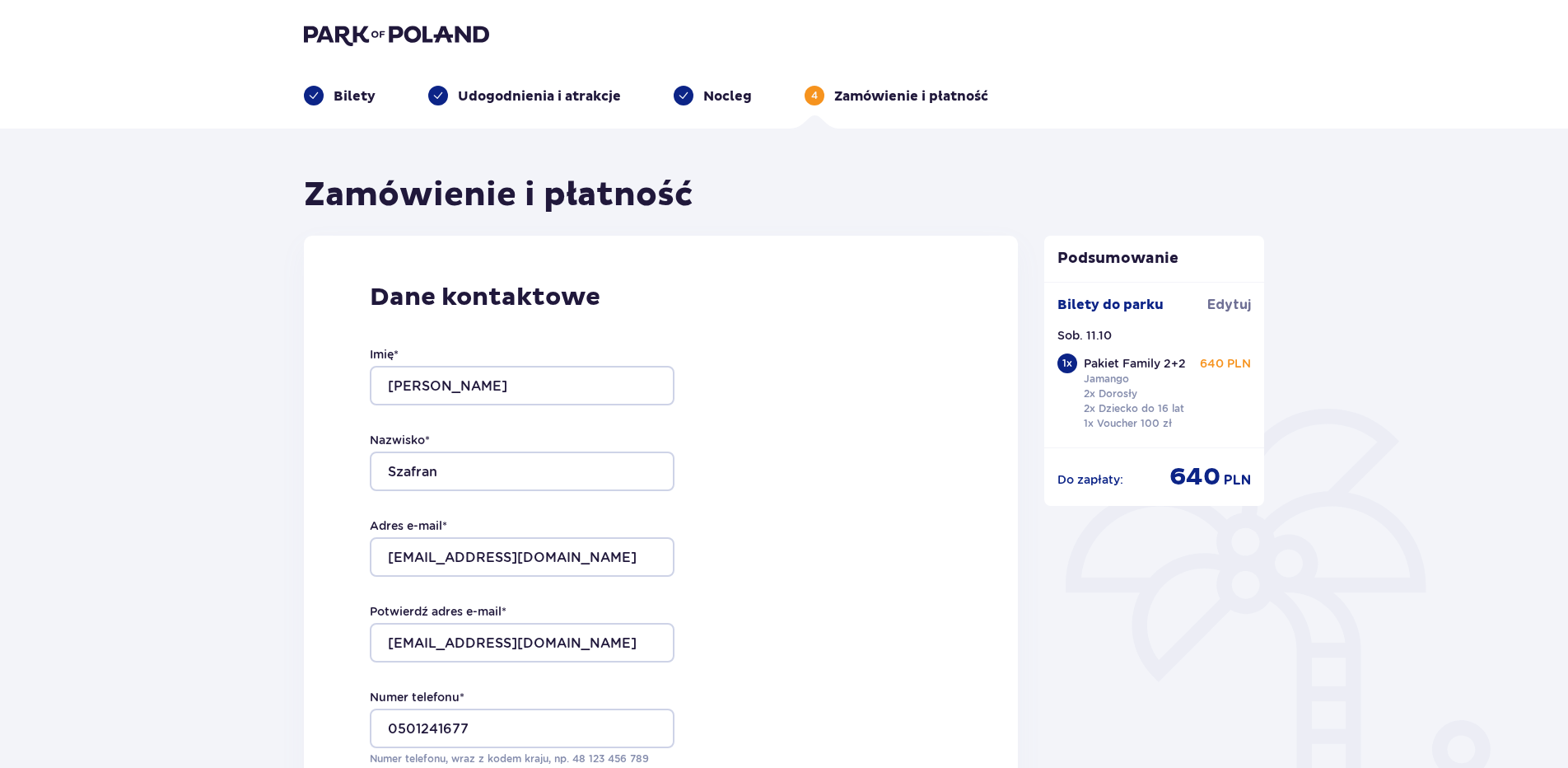
click at [342, 89] on p "Bilety" at bounding box center [355, 96] width 42 height 18
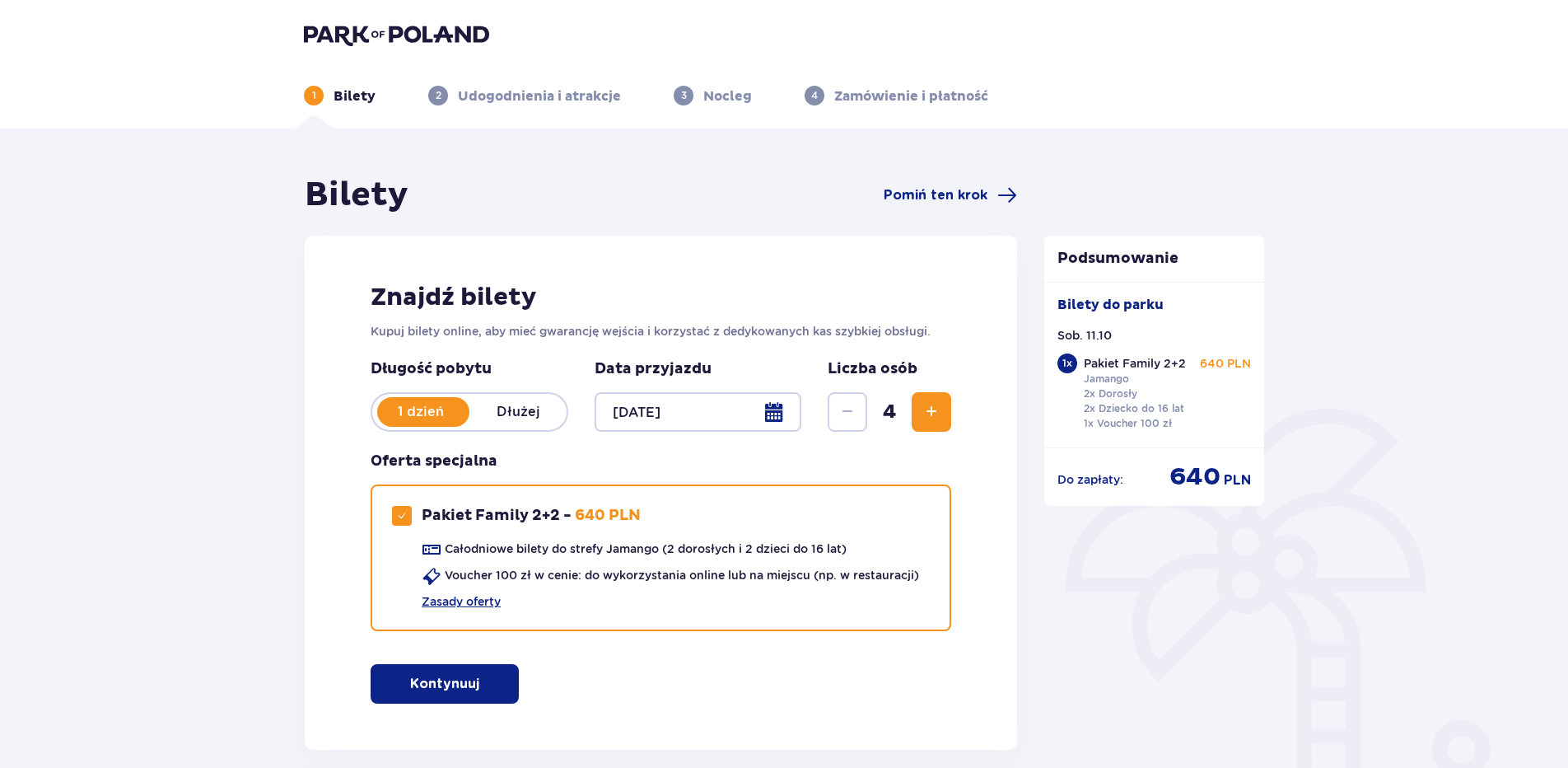
click at [776, 416] on div at bounding box center [698, 412] width 207 height 40
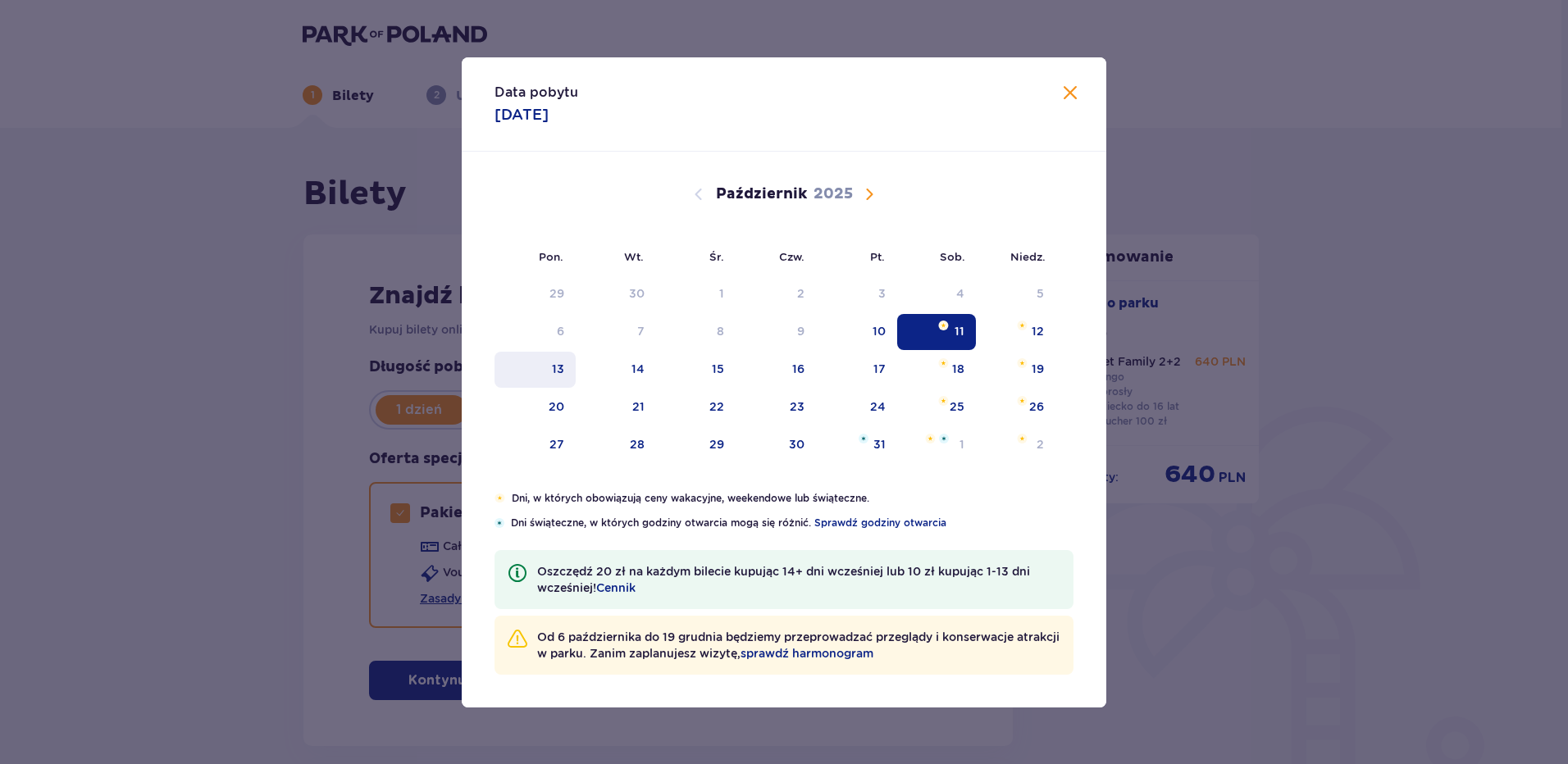
click at [555, 367] on div "13" at bounding box center [558, 368] width 12 height 16
type input "13.10.25"
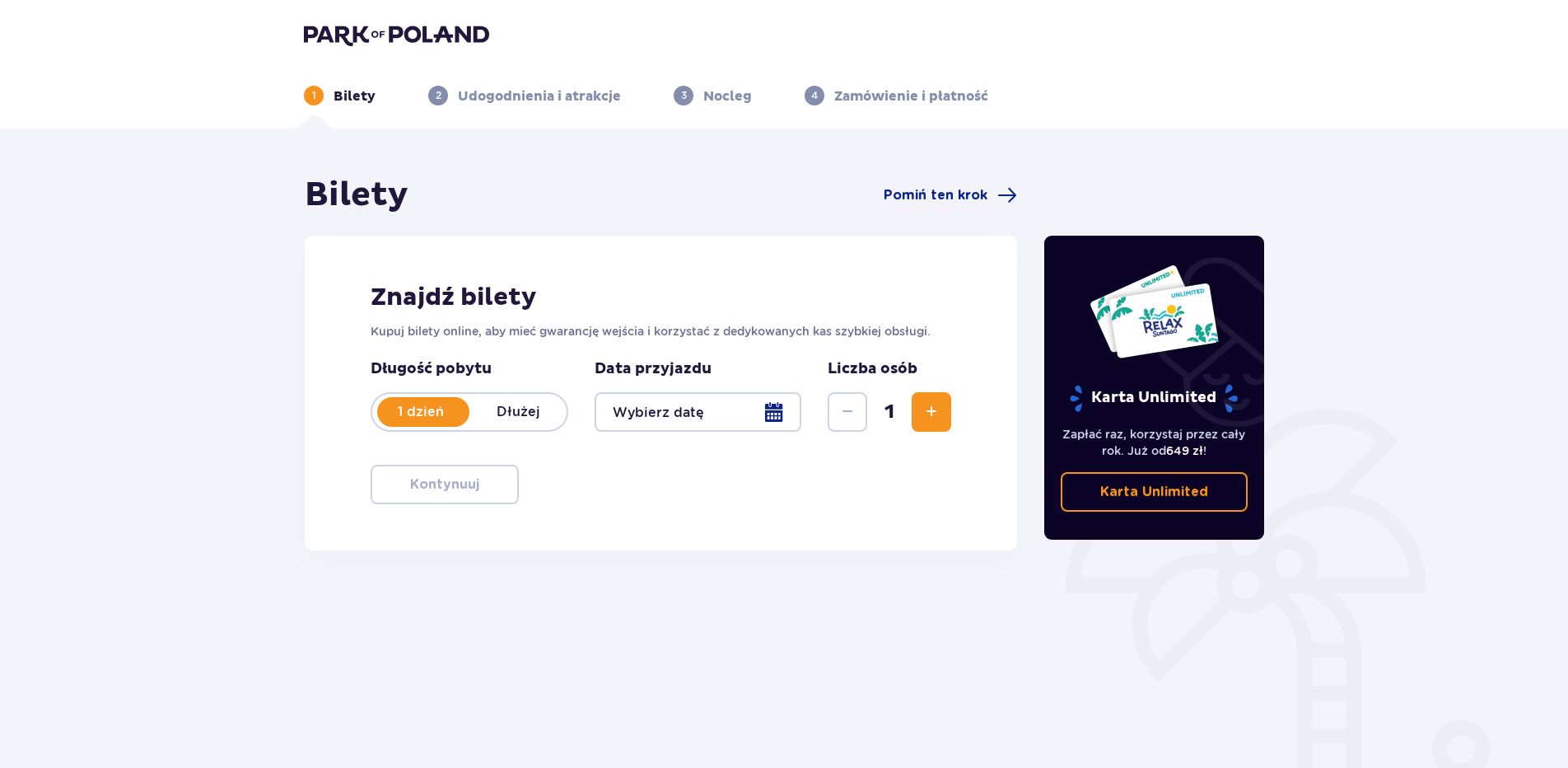
click at [774, 412] on div at bounding box center [698, 412] width 207 height 40
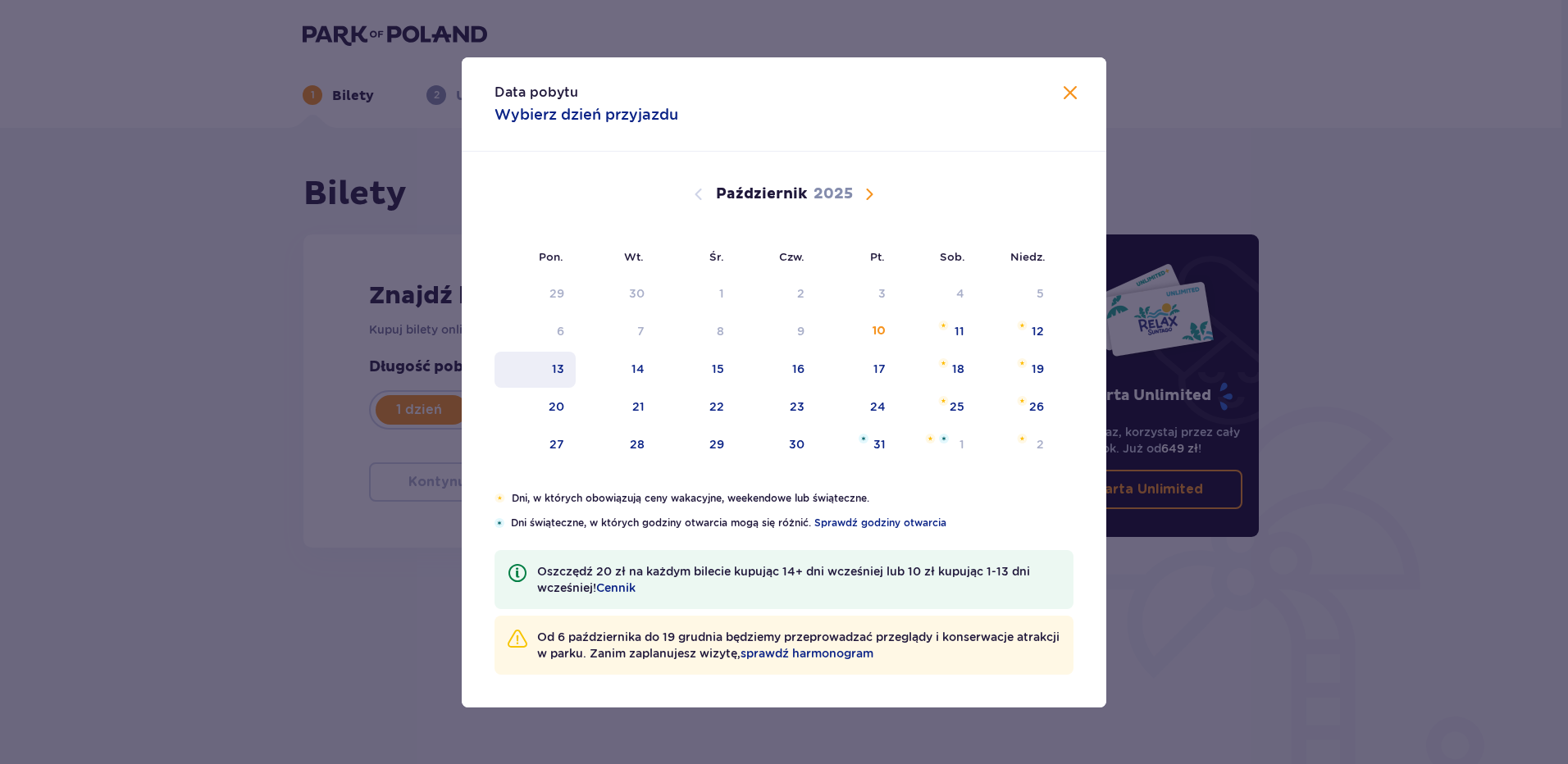
click at [558, 364] on div "13" at bounding box center [558, 368] width 12 height 16
type input "13.10.25"
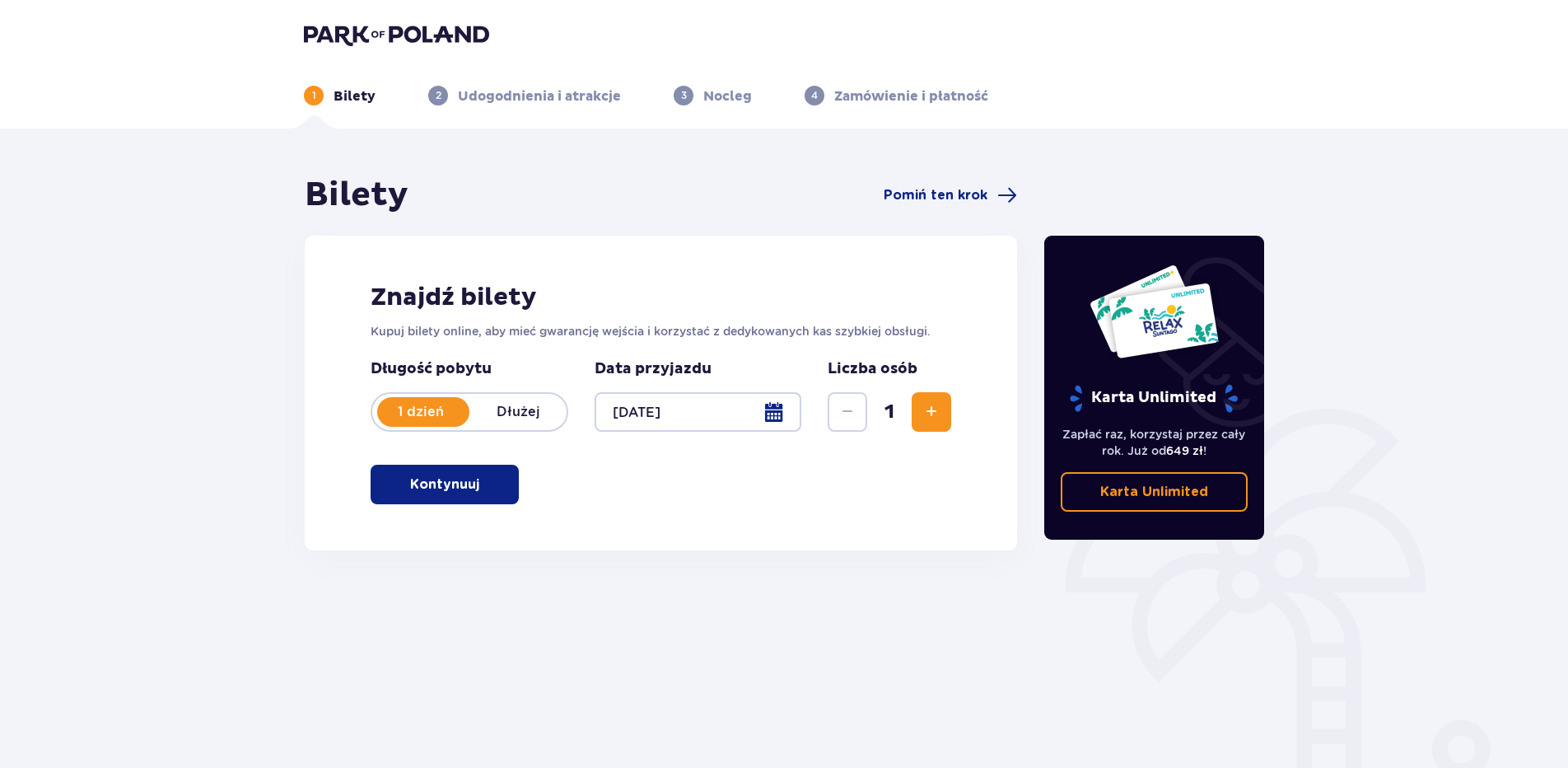
click at [451, 489] on p "Kontynuuj" at bounding box center [445, 484] width 69 height 18
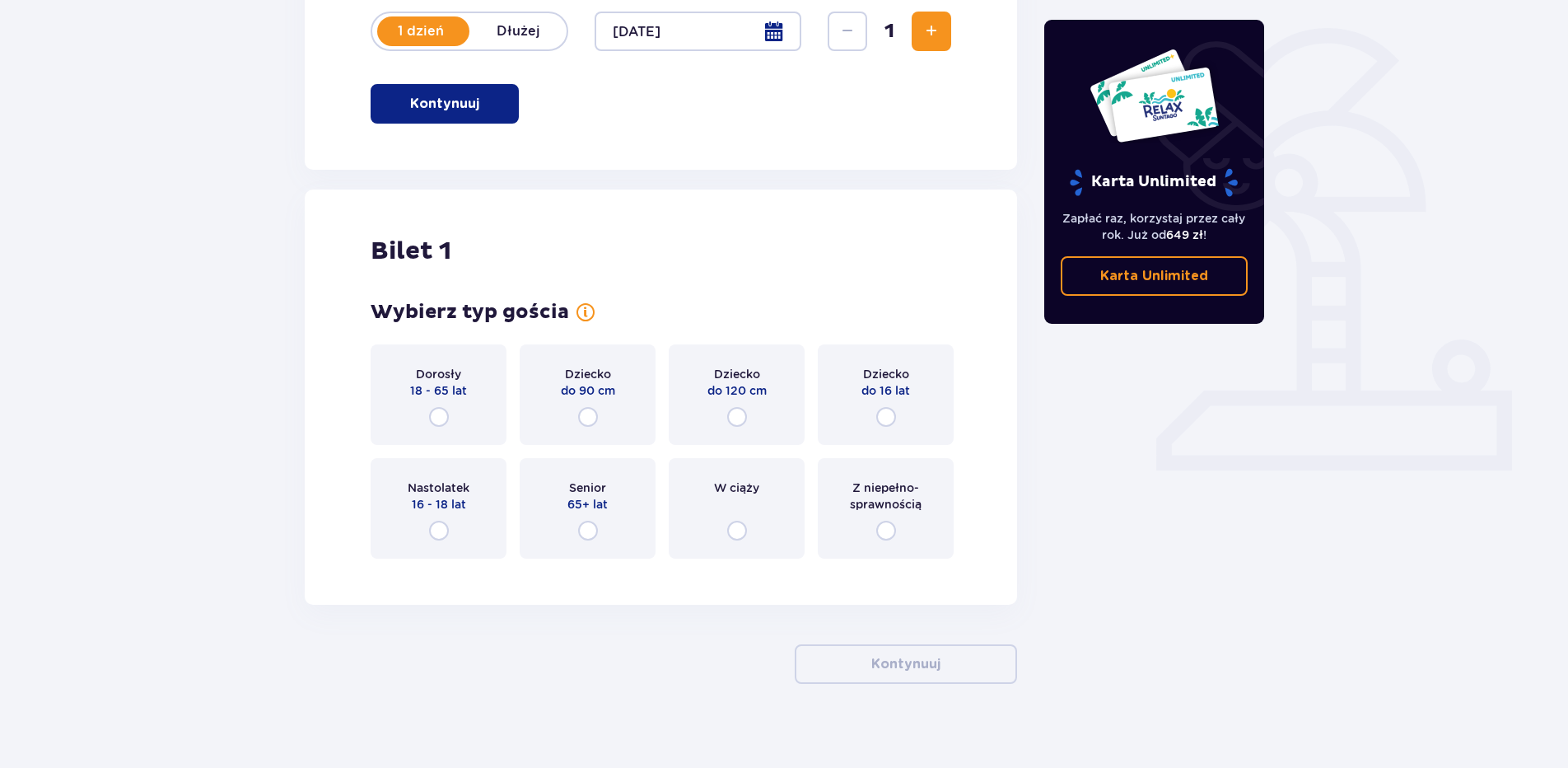
scroll to position [395, 0]
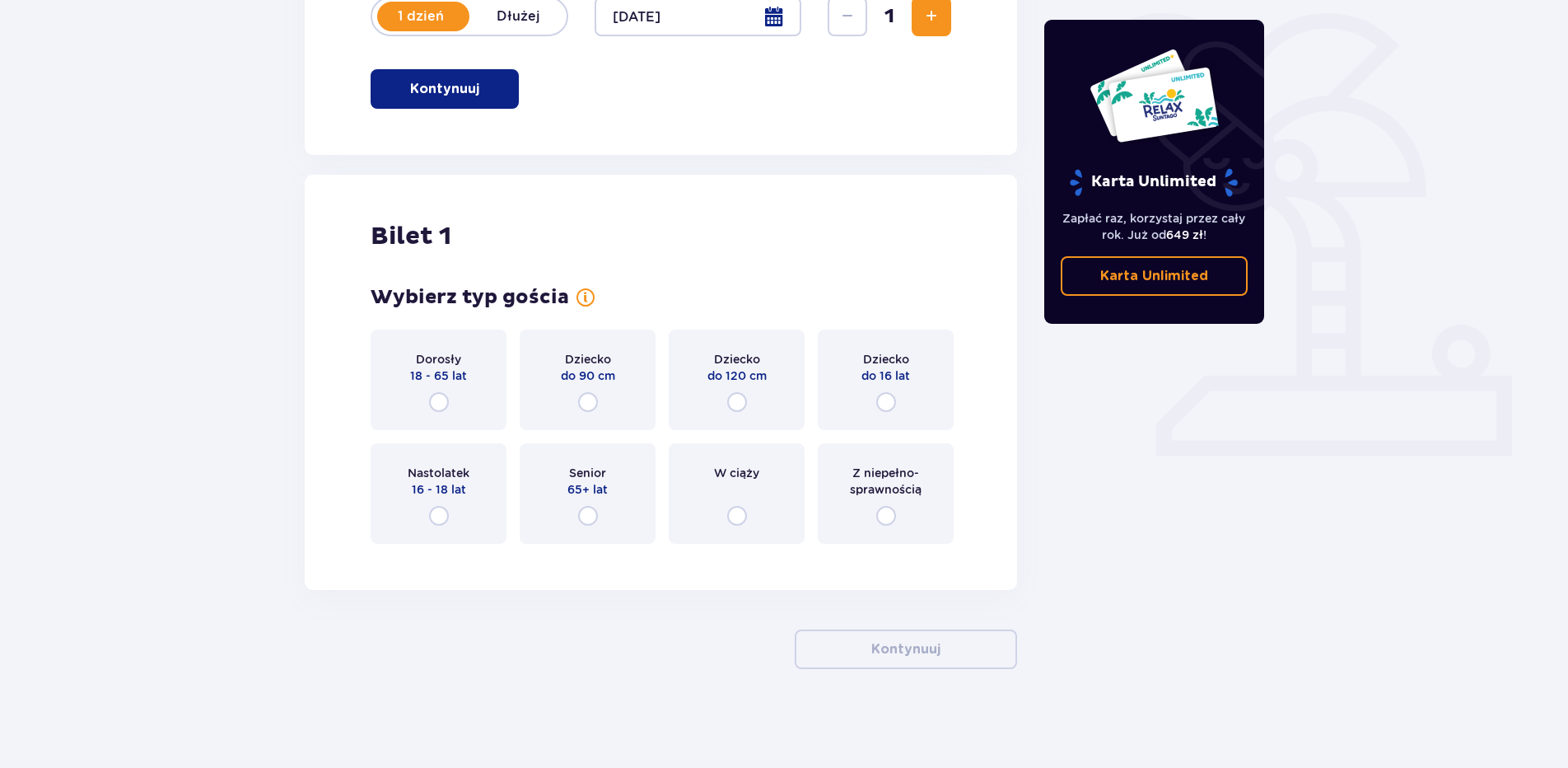
click at [440, 395] on input "radio" at bounding box center [439, 402] width 20 height 20
radio input "true"
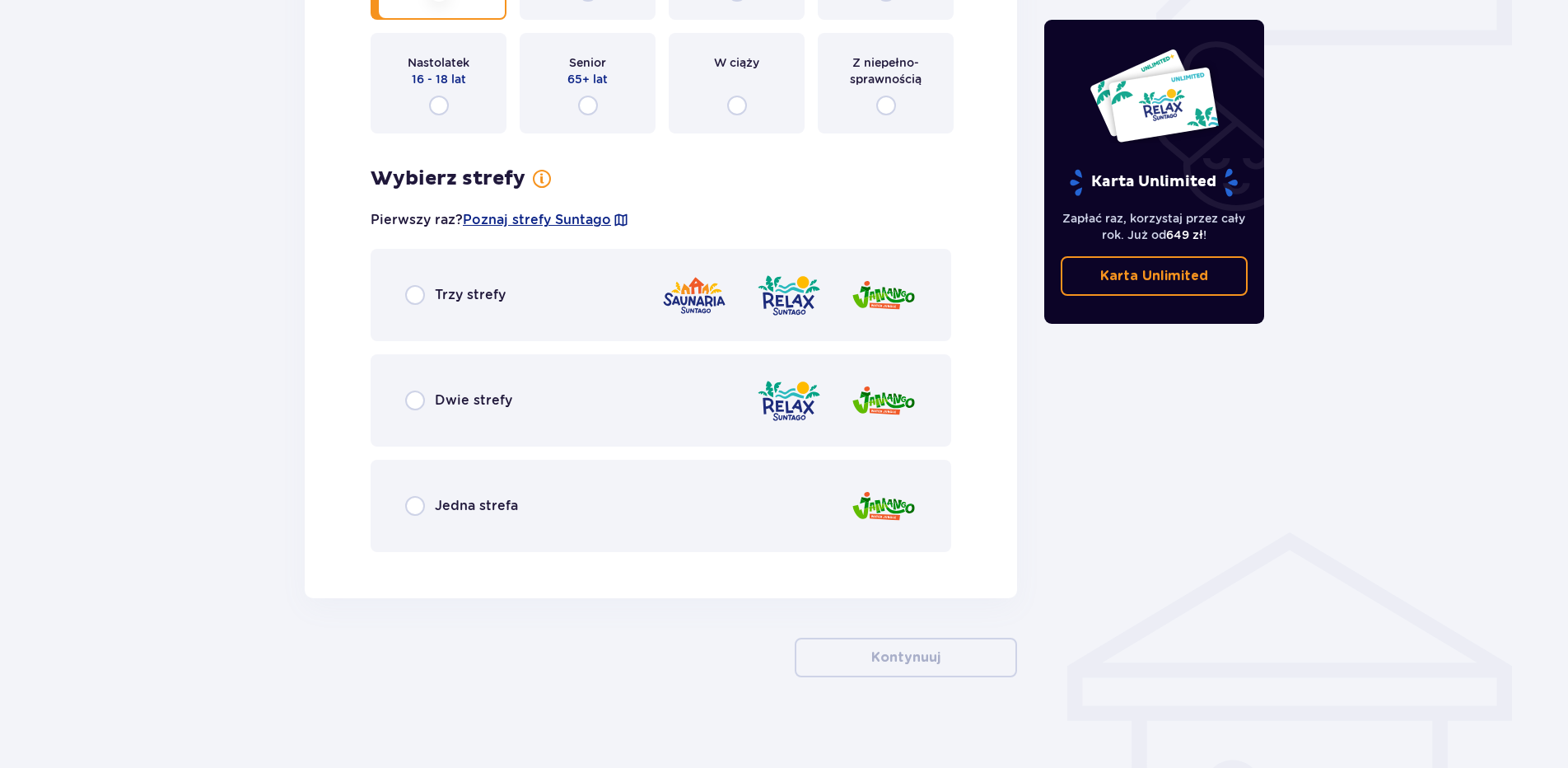
scroll to position [814, 0]
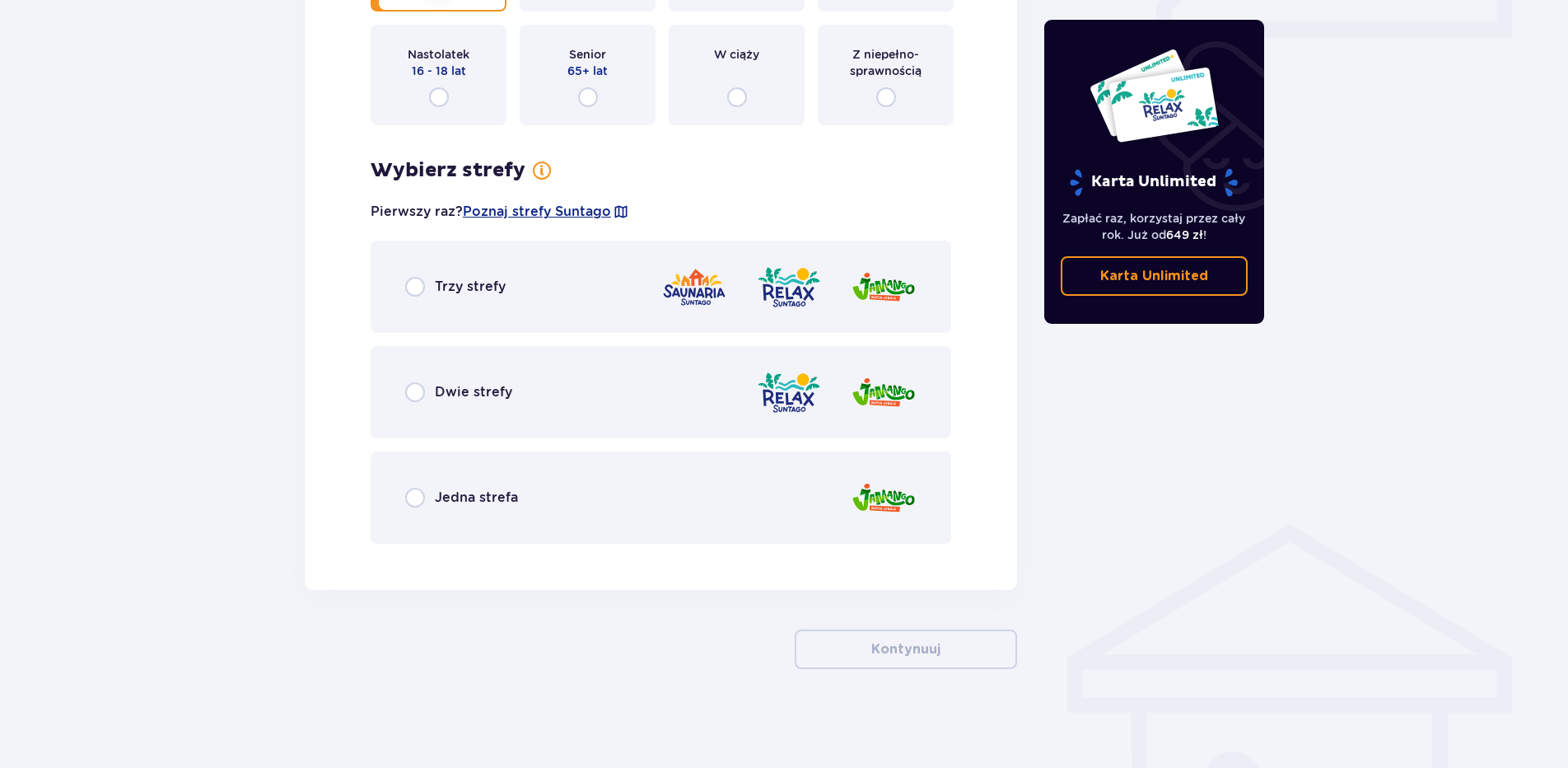
click at [407, 499] on input "radio" at bounding box center [415, 498] width 20 height 20
radio input "true"
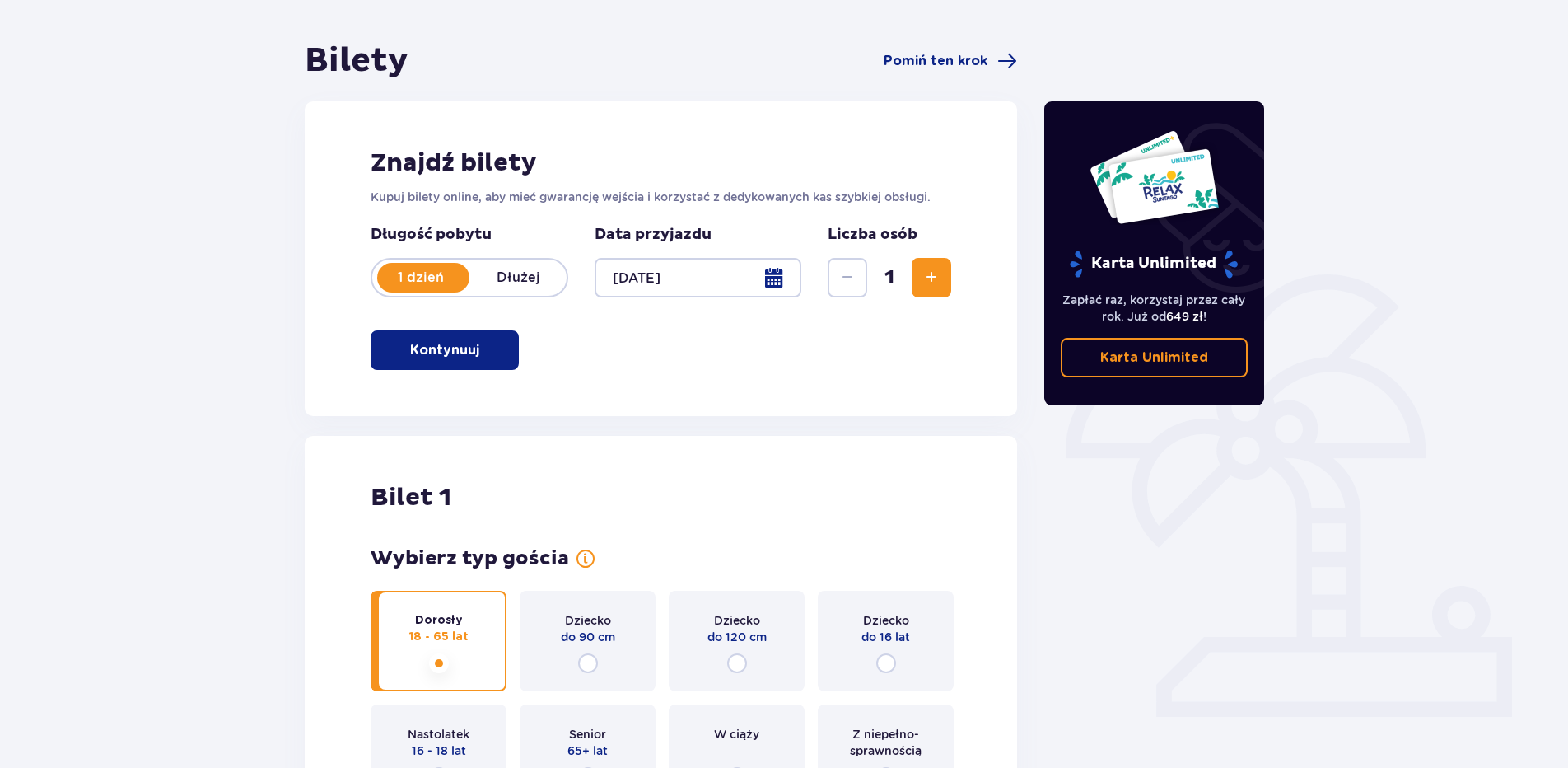
scroll to position [0, 0]
